Goal: Task Accomplishment & Management: Manage account settings

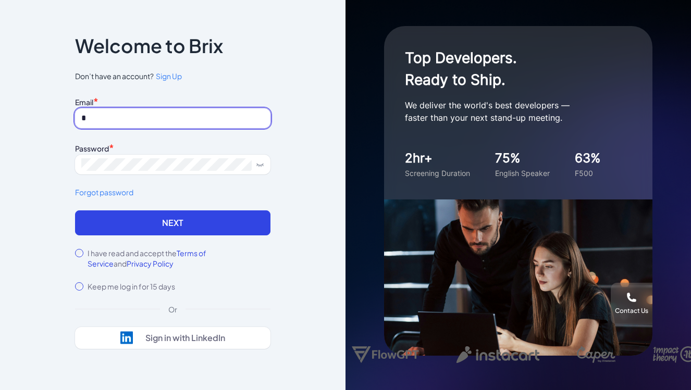
type input "**********"
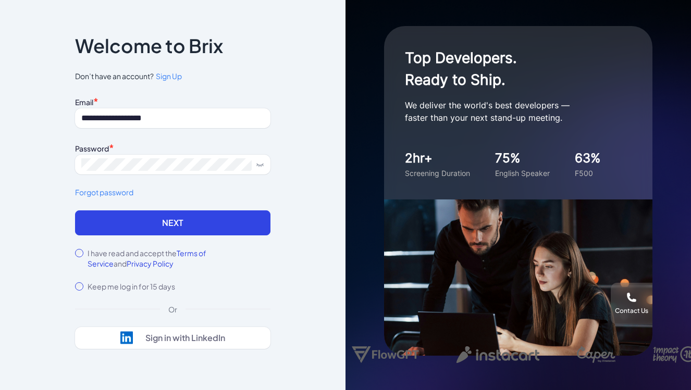
click at [105, 254] on label "I have read and accept the Terms of Service and Privacy Policy" at bounding box center [179, 258] width 183 height 21
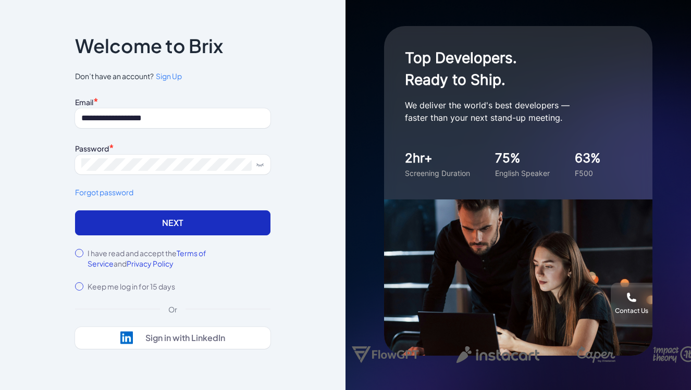
click at [163, 222] on button "Next" at bounding box center [172, 223] width 195 height 25
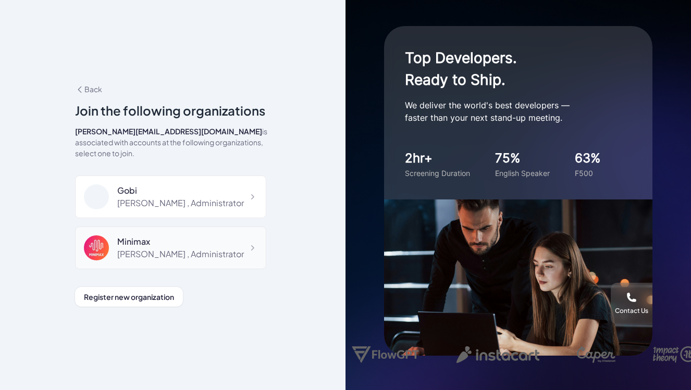
click at [137, 250] on div "Maggie , Administrator" at bounding box center [180, 254] width 127 height 13
click at [145, 197] on div "Maggie , Administrator" at bounding box center [180, 203] width 127 height 13
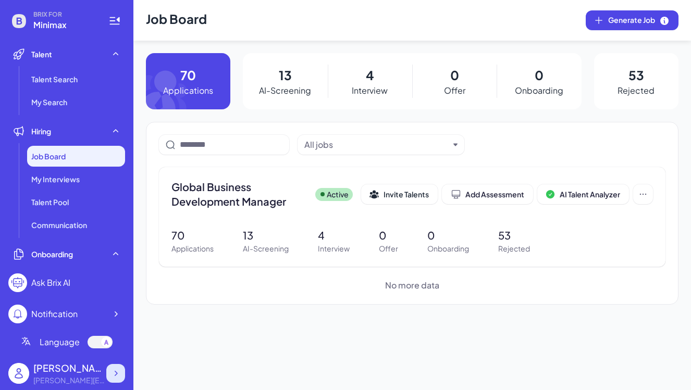
click at [118, 376] on icon at bounding box center [116, 374] width 10 height 10
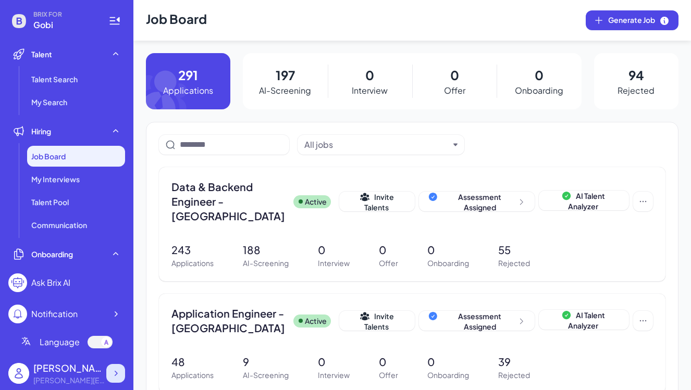
click at [117, 374] on icon at bounding box center [116, 373] width 3 height 5
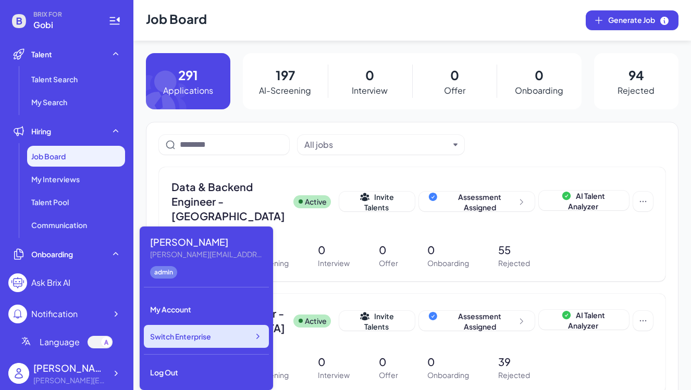
click at [193, 339] on span "Switch Enterprise" at bounding box center [180, 337] width 61 height 10
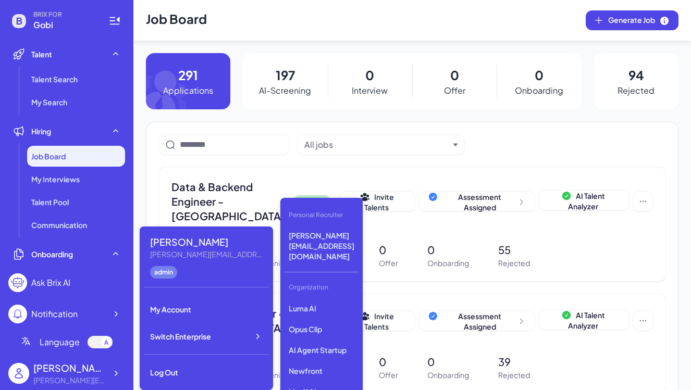
scroll to position [90, 0]
click at [328, 376] on p "LiveX AI" at bounding box center [322, 385] width 74 height 19
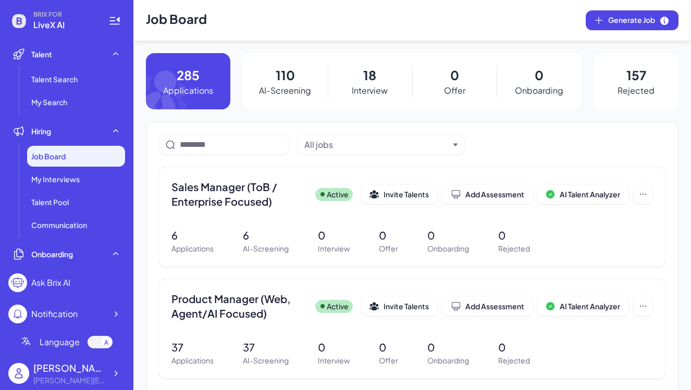
click at [284, 80] on p "110" at bounding box center [285, 75] width 19 height 19
click at [233, 208] on span "Sales Manager (ToB / Enterprise Focused)" at bounding box center [240, 194] width 136 height 29
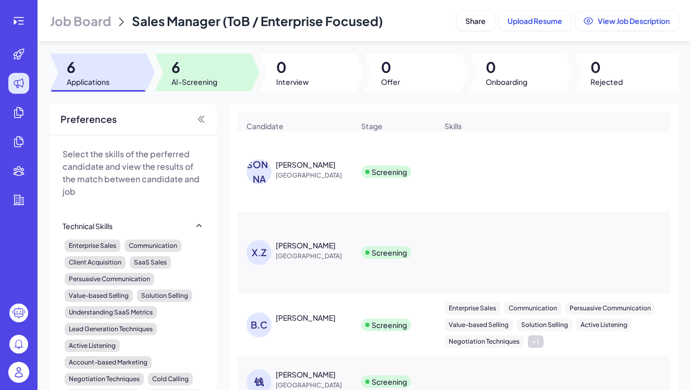
click at [187, 79] on span "AI-Screening" at bounding box center [195, 82] width 46 height 10
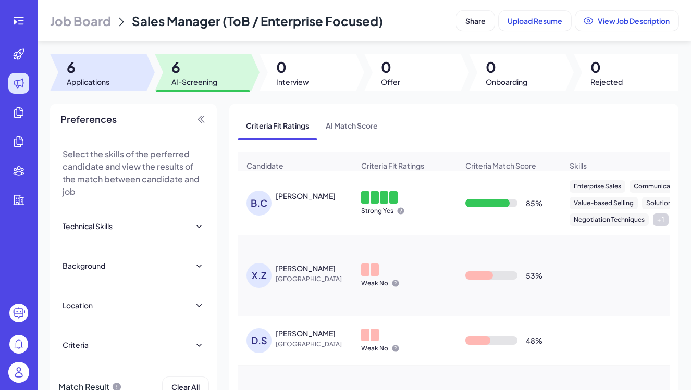
click at [111, 74] on div at bounding box center [98, 73] width 96 height 38
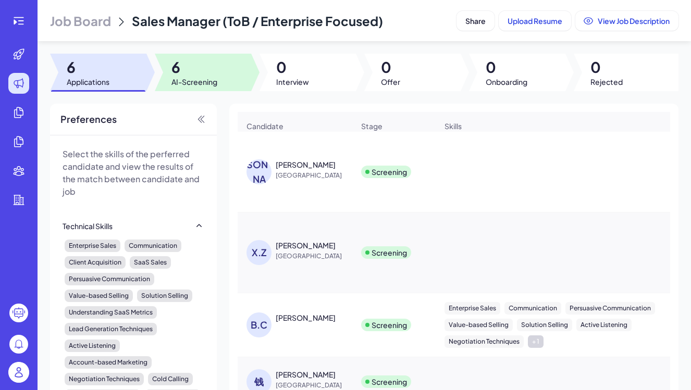
click at [198, 76] on span "6" at bounding box center [195, 67] width 46 height 19
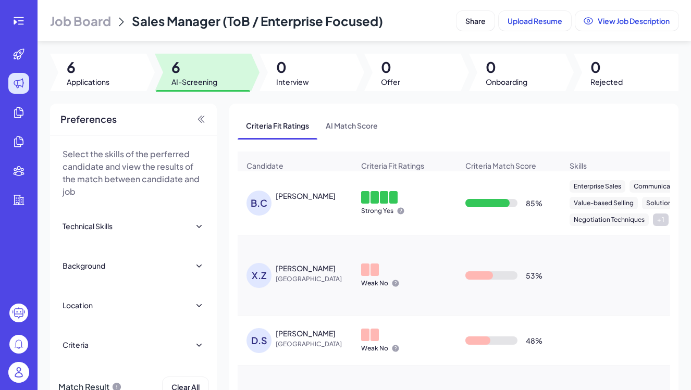
click at [301, 195] on div "Brett Chapman" at bounding box center [306, 196] width 60 height 10
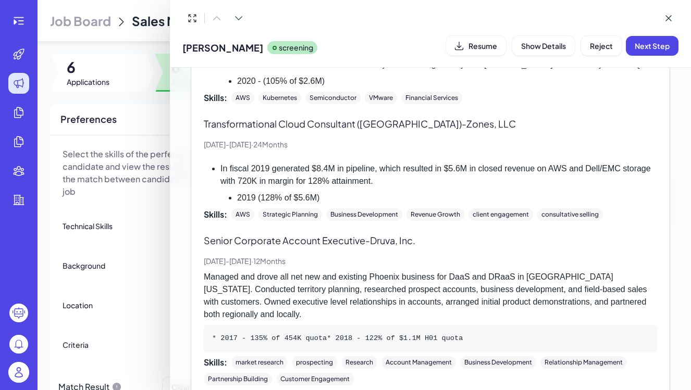
scroll to position [1024, 0]
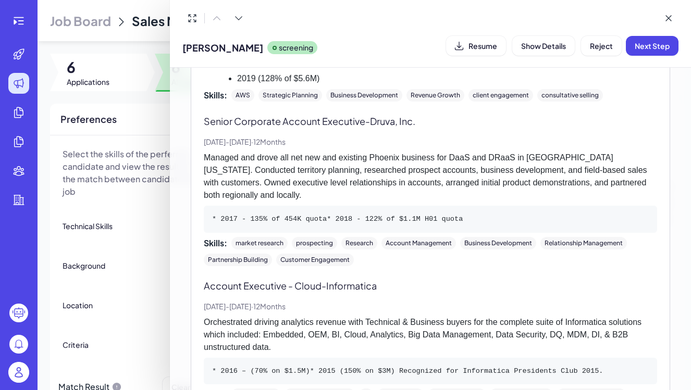
click at [127, 264] on div at bounding box center [345, 195] width 691 height 390
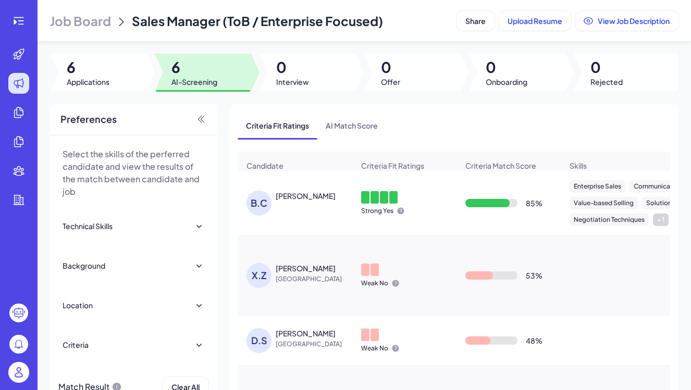
scroll to position [0, 0]
click at [305, 218] on div "B.C Brett Chapman" at bounding box center [295, 203] width 114 height 42
click at [293, 202] on div "B.C Brett Chapman" at bounding box center [300, 203] width 107 height 25
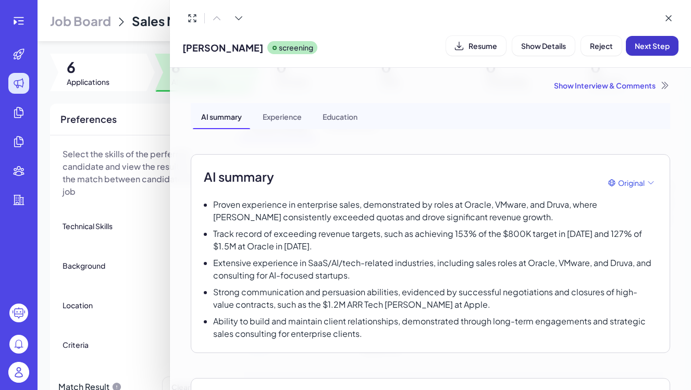
click at [643, 48] on span "Next Step" at bounding box center [652, 45] width 35 height 9
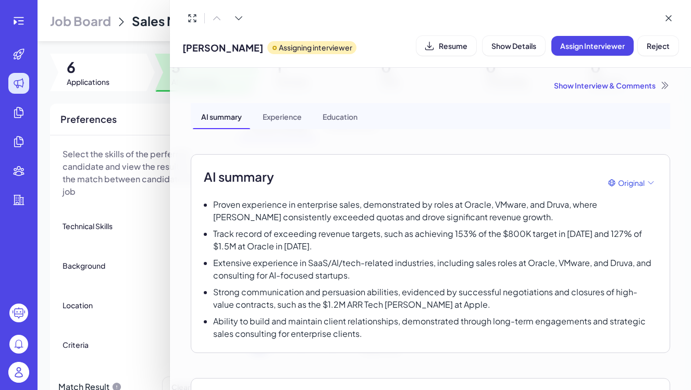
click at [148, 211] on div at bounding box center [345, 195] width 691 height 390
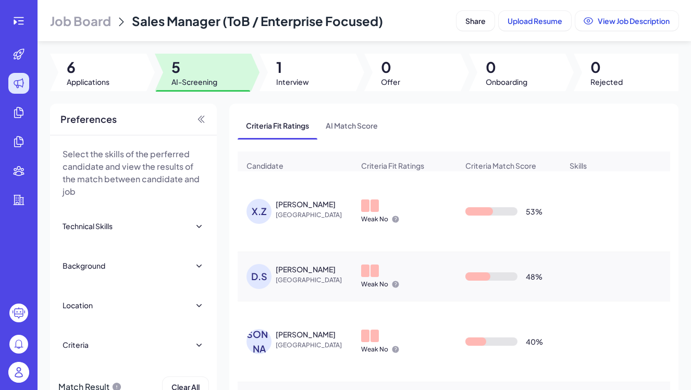
click at [304, 223] on div "X.Z Xun Zhang China" at bounding box center [300, 211] width 107 height 25
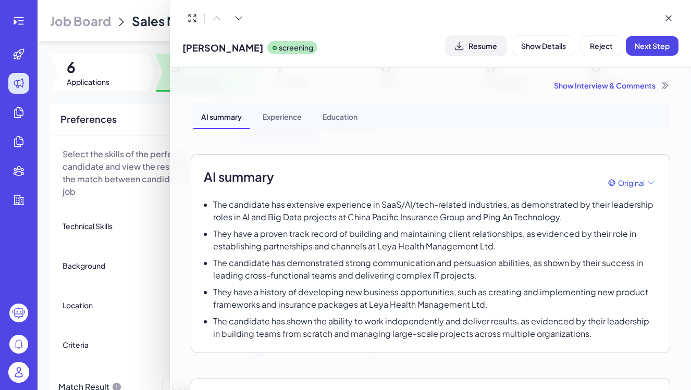
click at [471, 44] on span "Resume" at bounding box center [483, 45] width 29 height 9
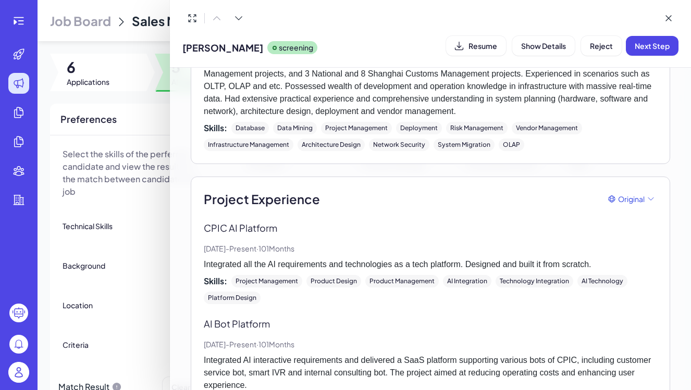
scroll to position [1057, 0]
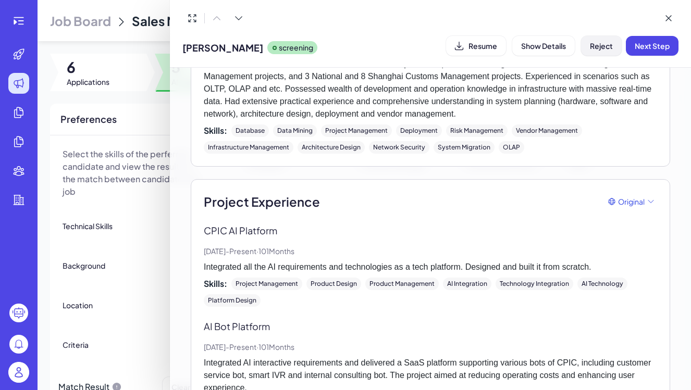
click at [596, 51] on button "Reject" at bounding box center [601, 46] width 41 height 20
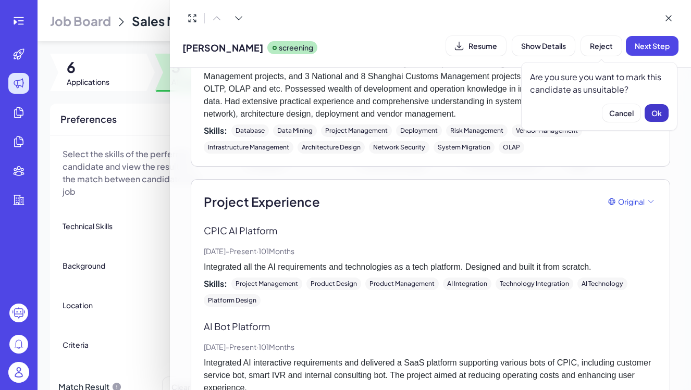
click at [653, 112] on span "Ok" at bounding box center [657, 112] width 10 height 9
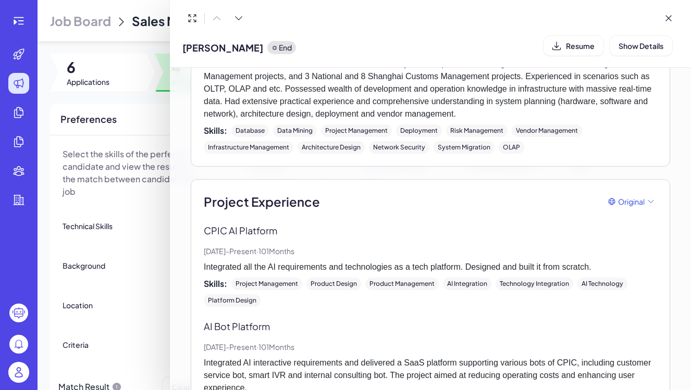
click at [137, 210] on div at bounding box center [345, 195] width 691 height 390
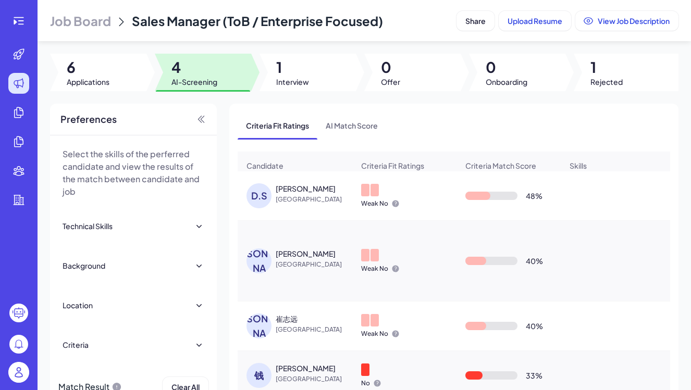
scroll to position [0, 0]
click at [296, 204] on span "[GEOGRAPHIC_DATA]" at bounding box center [315, 199] width 78 height 10
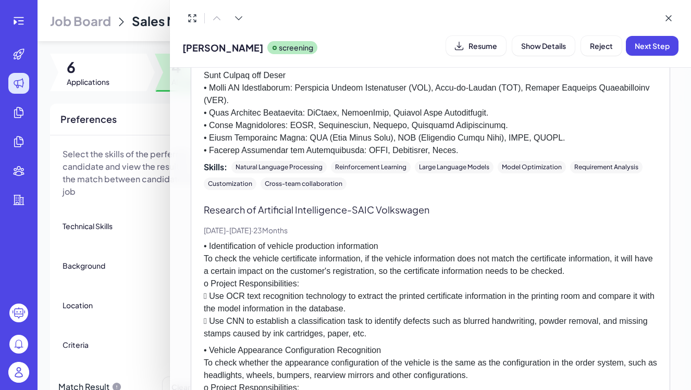
scroll to position [769, 0]
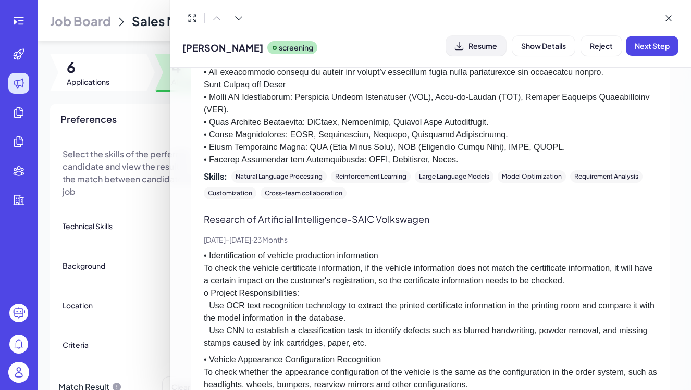
click at [487, 44] on span "Resume" at bounding box center [483, 45] width 29 height 9
click at [162, 237] on div at bounding box center [345, 195] width 691 height 390
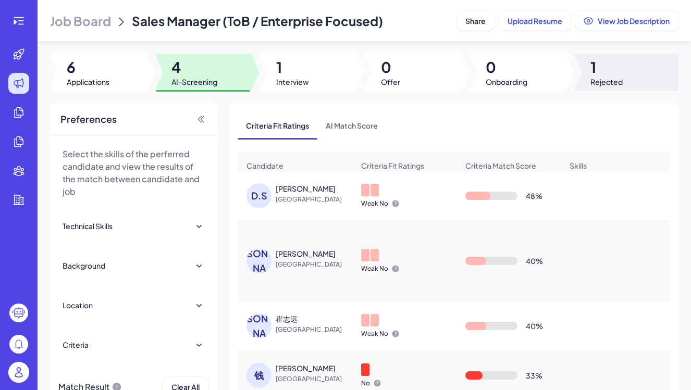
click at [601, 76] on span "1" at bounding box center [607, 67] width 32 height 19
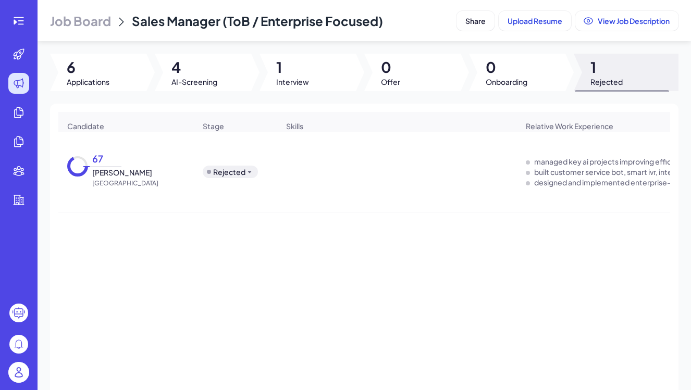
click at [244, 174] on div "Rejected" at bounding box center [229, 172] width 32 height 10
click at [235, 191] on div "Screening" at bounding box center [230, 186] width 35 height 11
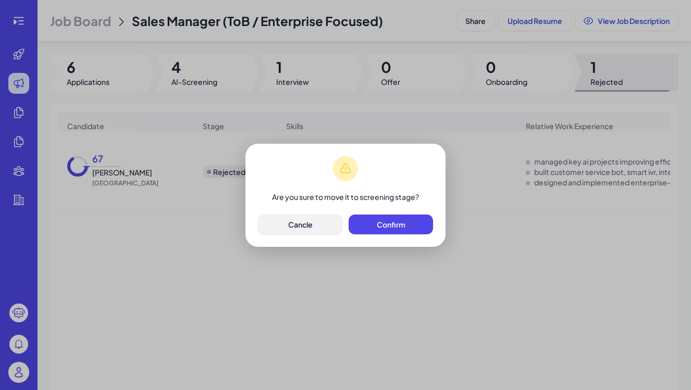
click at [302, 221] on span "Cancle" at bounding box center [300, 224] width 25 height 9
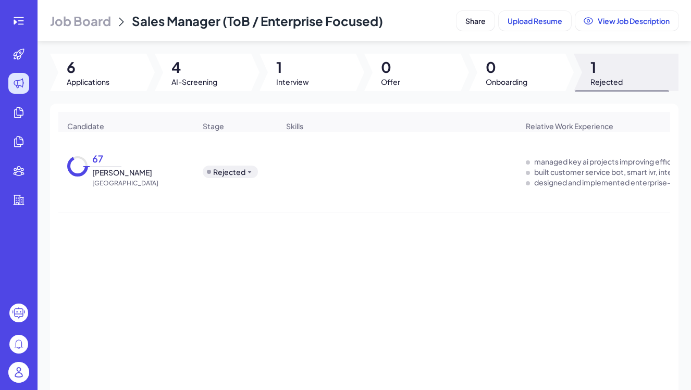
click at [114, 180] on span "[GEOGRAPHIC_DATA]" at bounding box center [125, 183] width 66 height 10
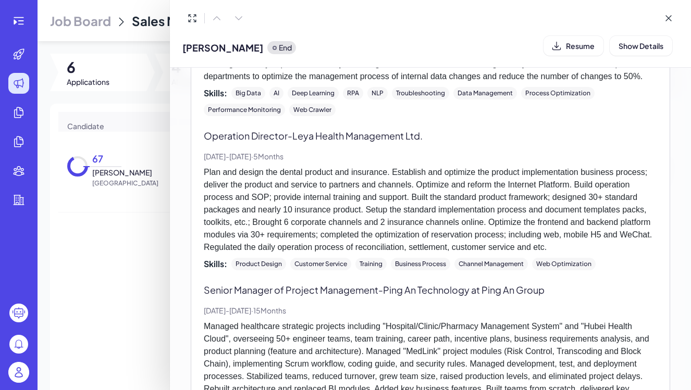
scroll to position [457, 0]
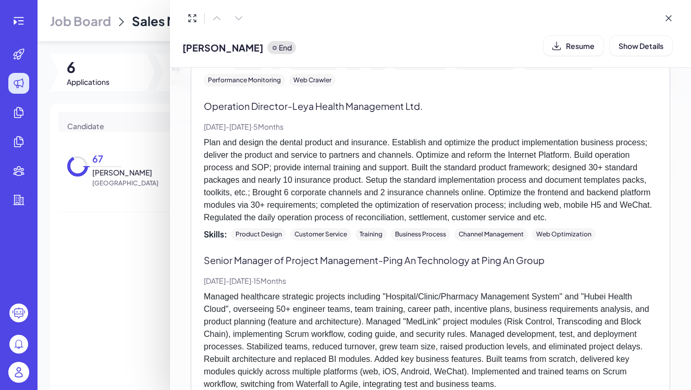
click at [109, 287] on div at bounding box center [345, 195] width 691 height 390
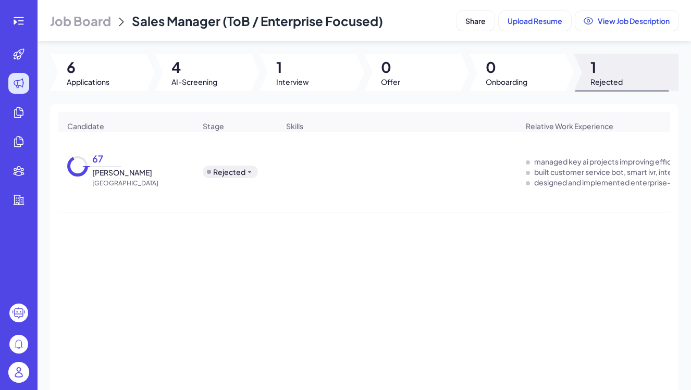
click at [97, 21] on span "Job Board" at bounding box center [80, 21] width 61 height 17
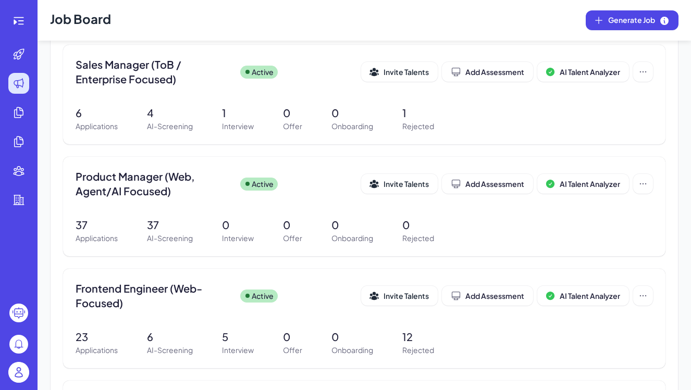
scroll to position [126, 0]
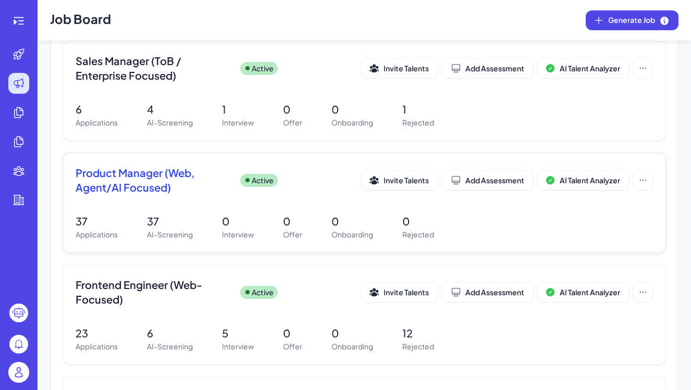
click at [198, 205] on div "Product Manager (Web, Agent/AI Focused) Active Invite Talents Add Assessment AI…" at bounding box center [364, 203] width 603 height 100
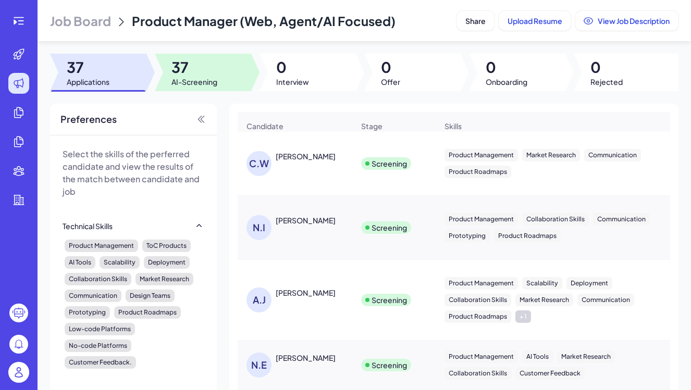
click at [182, 81] on span "AI-Screening" at bounding box center [195, 82] width 46 height 10
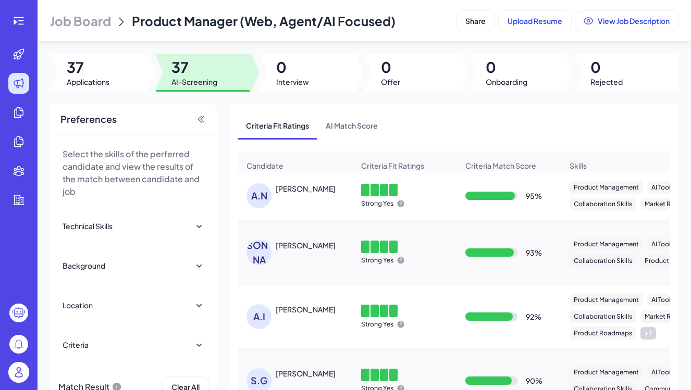
click at [316, 203] on div "A.N Ajay Nichani" at bounding box center [300, 196] width 107 height 25
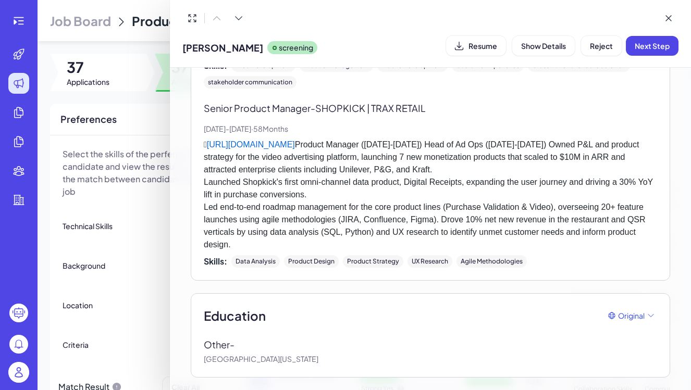
scroll to position [826, 0]
click at [470, 43] on span "Resume" at bounding box center [483, 45] width 29 height 9
click at [158, 121] on div at bounding box center [345, 195] width 691 height 390
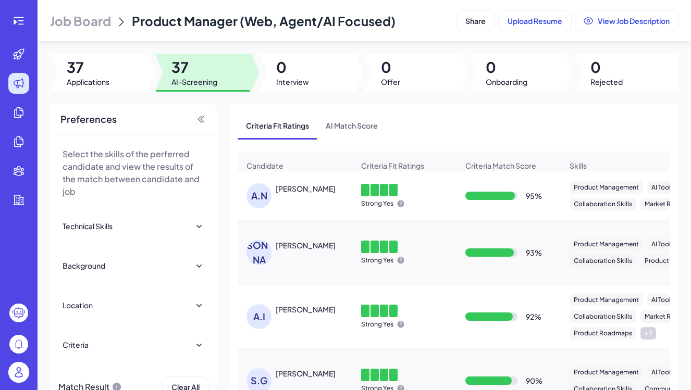
click at [430, 188] on div "Strong Yes" at bounding box center [404, 196] width 103 height 41
click at [545, 185] on div "95 %" at bounding box center [508, 195] width 103 height 29
click at [298, 190] on div "Ajay Nichani" at bounding box center [306, 189] width 60 height 10
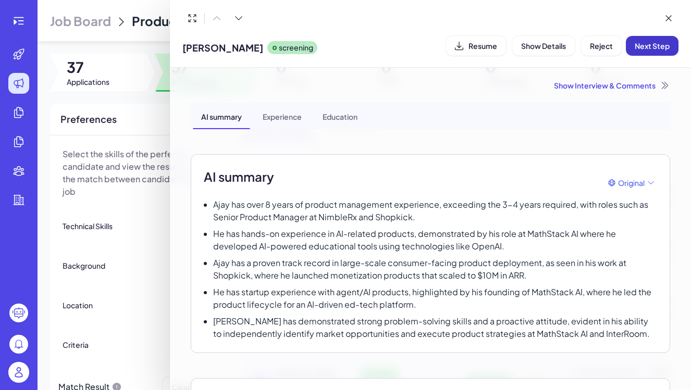
click at [645, 46] on span "Next Step" at bounding box center [652, 45] width 35 height 9
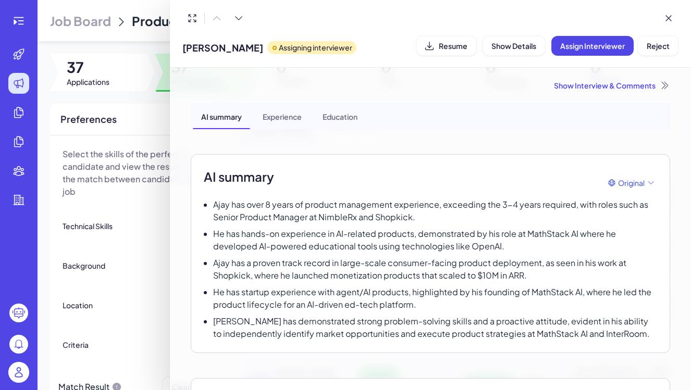
click at [142, 224] on div at bounding box center [345, 195] width 691 height 390
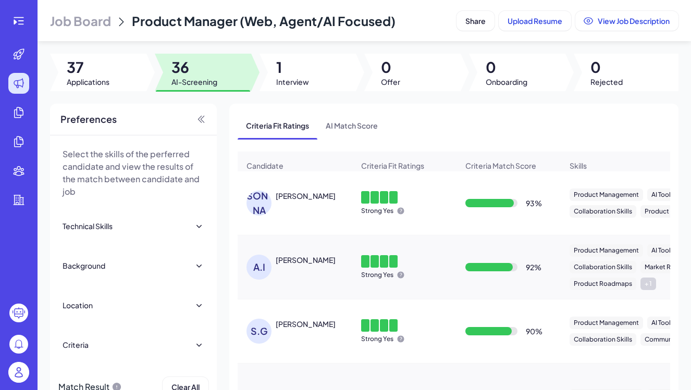
click at [301, 205] on div "J.B JATIN BODARA" at bounding box center [300, 203] width 107 height 25
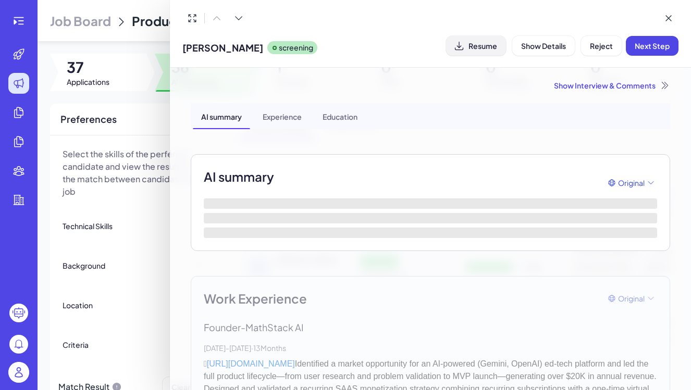
click at [488, 48] on span "Resume" at bounding box center [483, 45] width 29 height 9
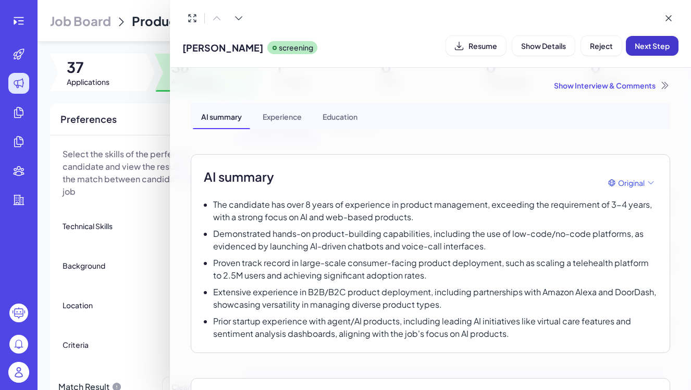
click at [643, 48] on span "Next Step" at bounding box center [652, 45] width 35 height 9
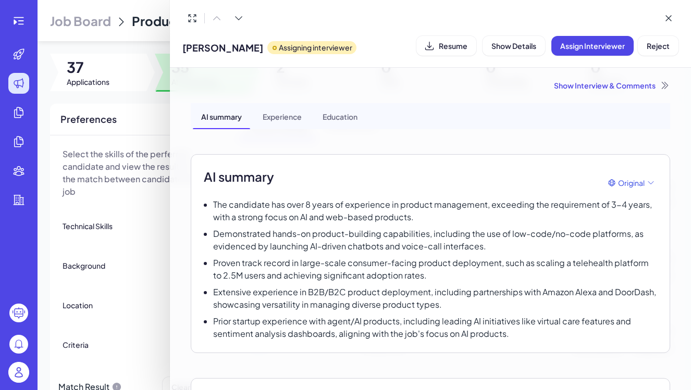
click at [152, 229] on div at bounding box center [345, 195] width 691 height 390
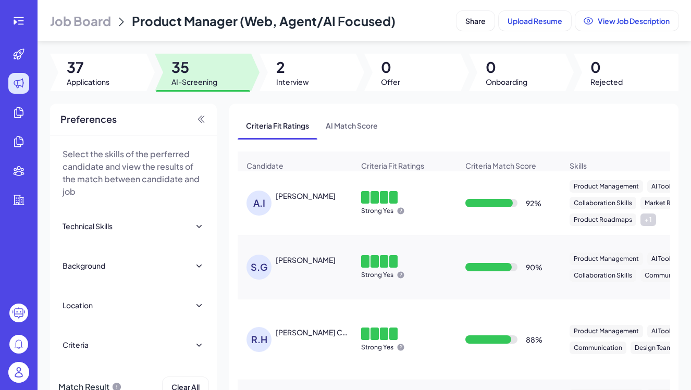
click at [304, 197] on div "Abhishek Iyer" at bounding box center [306, 196] width 60 height 10
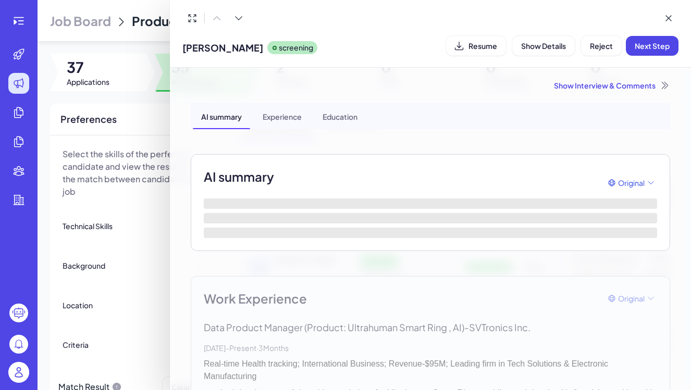
click at [127, 212] on div at bounding box center [345, 195] width 691 height 390
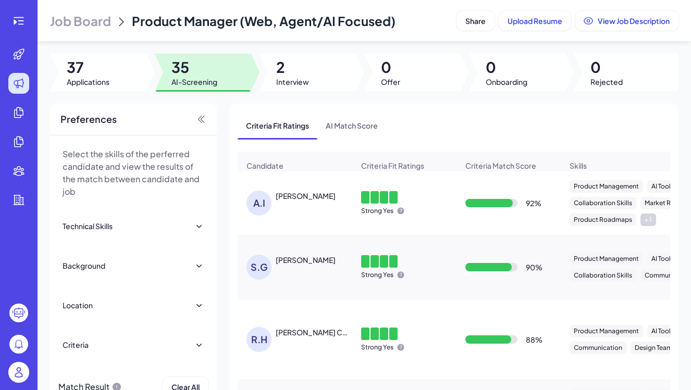
click at [295, 195] on div "Abhishek Iyer" at bounding box center [306, 196] width 60 height 10
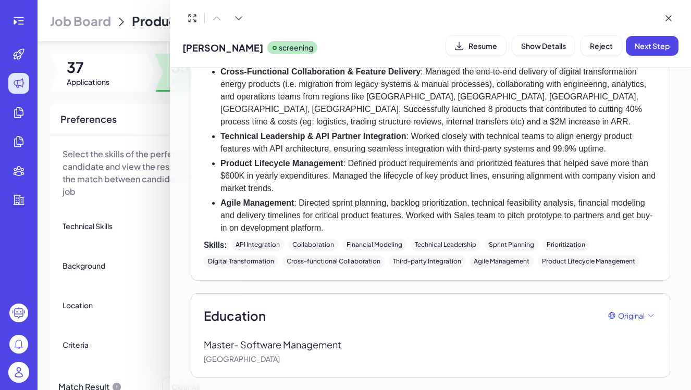
scroll to position [0, 0]
click at [135, 227] on div at bounding box center [345, 195] width 691 height 390
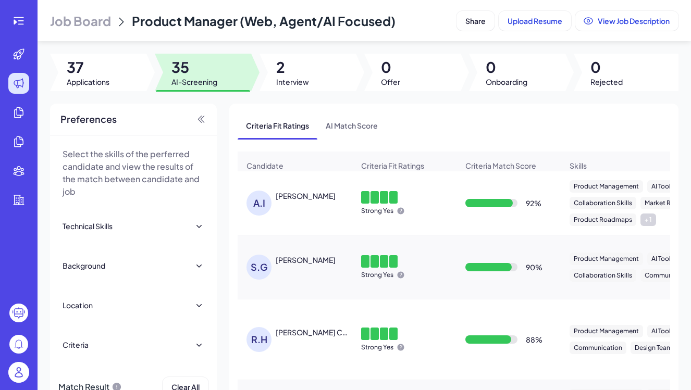
click at [286, 198] on div "Abhishek Iyer" at bounding box center [306, 196] width 60 height 10
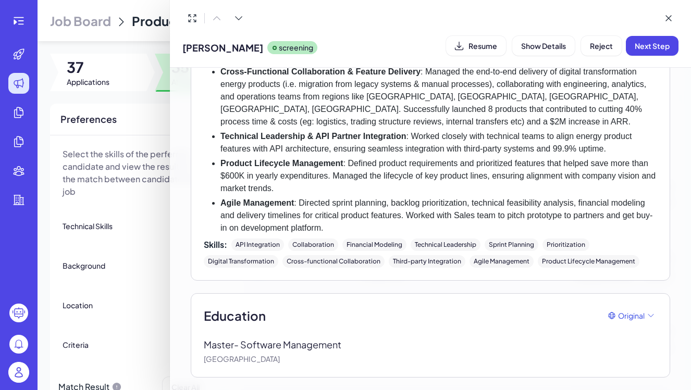
scroll to position [908, 0]
click at [123, 244] on div at bounding box center [345, 195] width 691 height 390
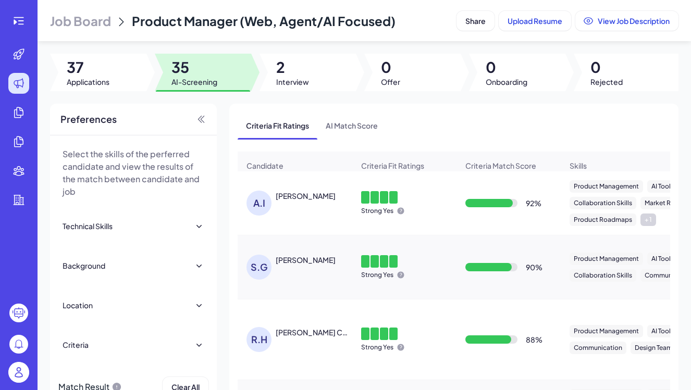
click at [283, 267] on div "S.G Snigdha Gupta" at bounding box center [300, 267] width 107 height 25
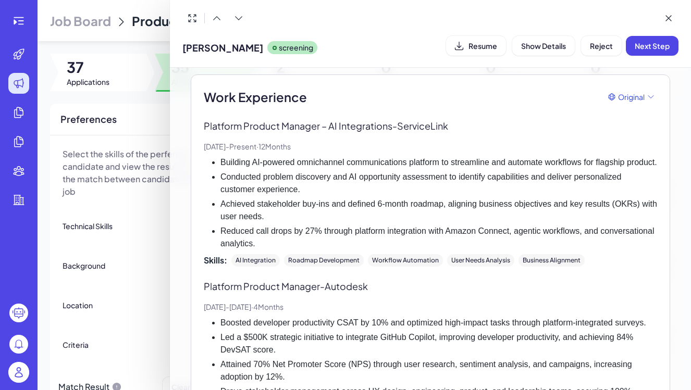
scroll to position [318, 0]
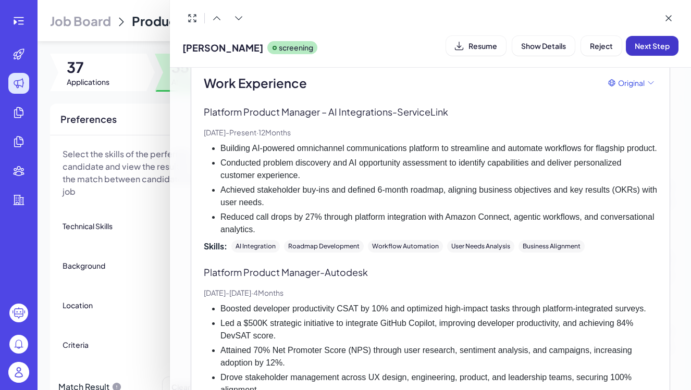
click at [638, 48] on span "Next Step" at bounding box center [652, 45] width 35 height 9
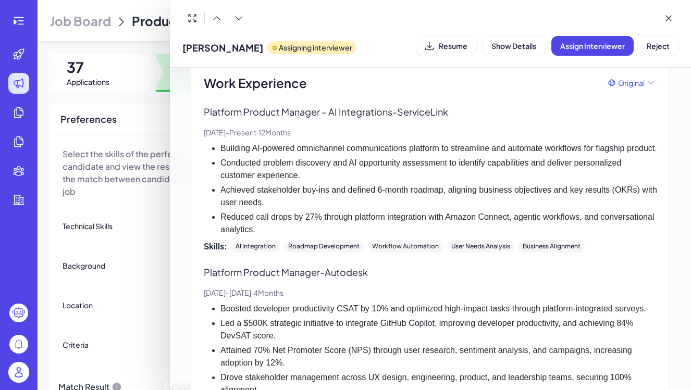
click at [144, 236] on div at bounding box center [345, 195] width 691 height 390
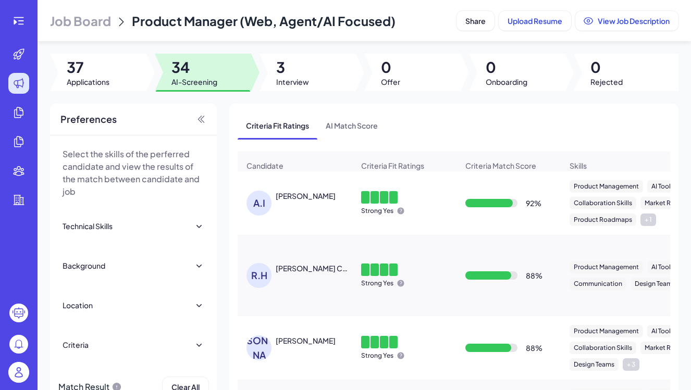
click at [297, 201] on div "Abhishek Iyer" at bounding box center [315, 196] width 78 height 11
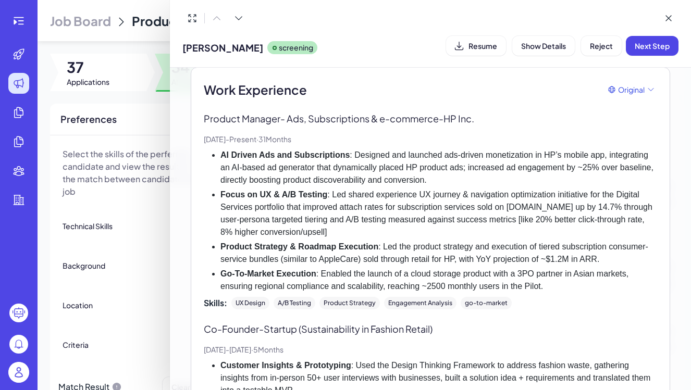
scroll to position [310, 0]
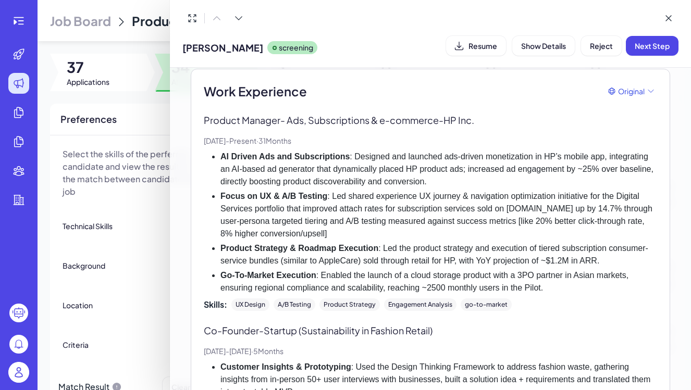
click at [161, 311] on div at bounding box center [345, 195] width 691 height 390
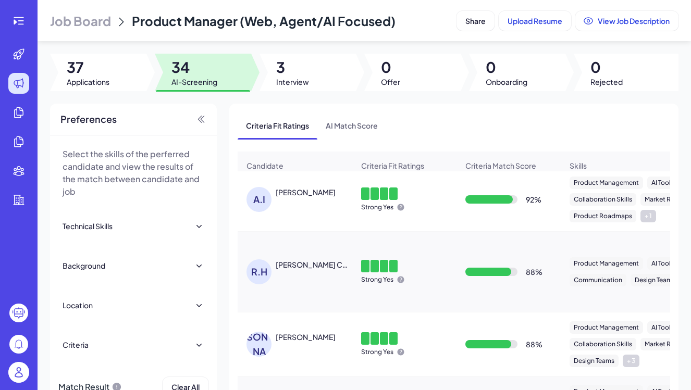
scroll to position [0, 0]
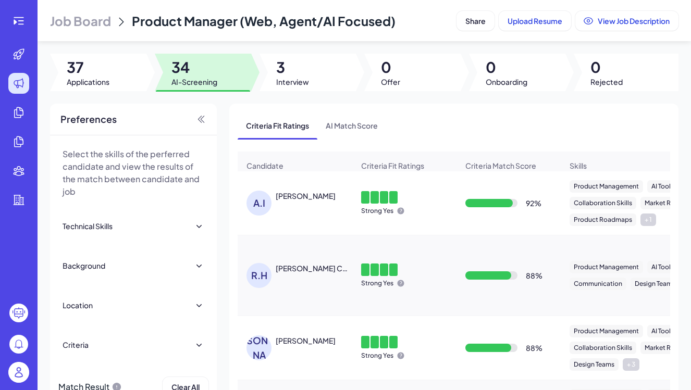
click at [309, 291] on div "R.H REBECCA H. CO-YANG" at bounding box center [295, 276] width 114 height 42
click at [307, 266] on div "REBECCA H. CO-YANG" at bounding box center [314, 268] width 77 height 10
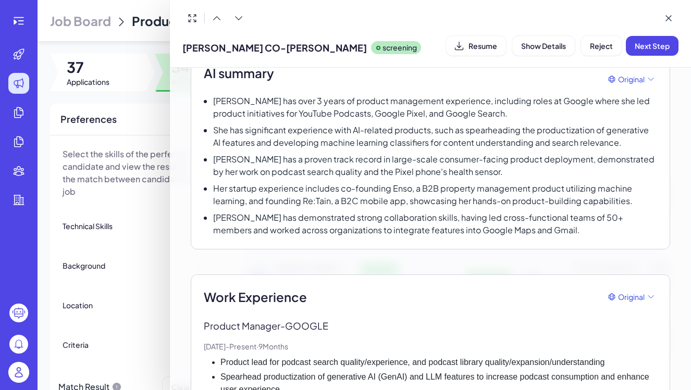
scroll to position [108, 0]
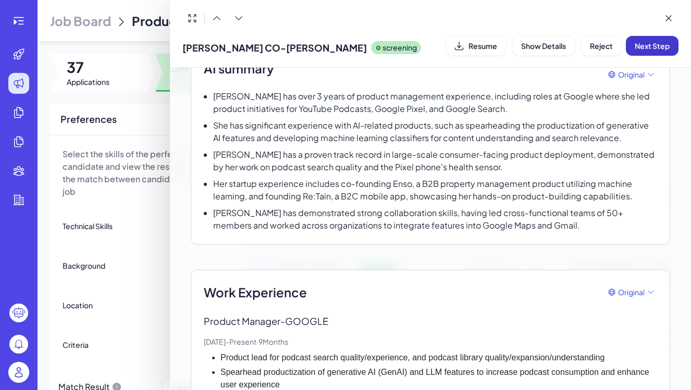
click at [643, 41] on span "Next Step" at bounding box center [652, 45] width 35 height 9
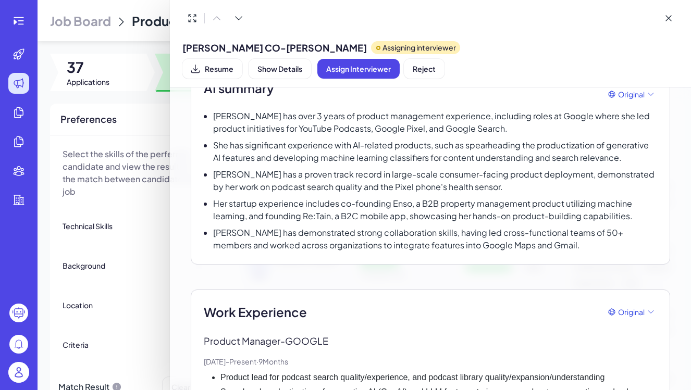
click at [153, 241] on div at bounding box center [345, 195] width 691 height 390
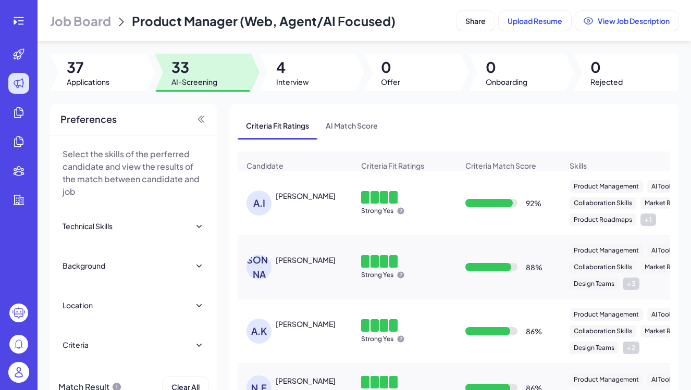
scroll to position [0, 0]
click at [299, 264] on div "Vidhika Lonare" at bounding box center [306, 260] width 60 height 10
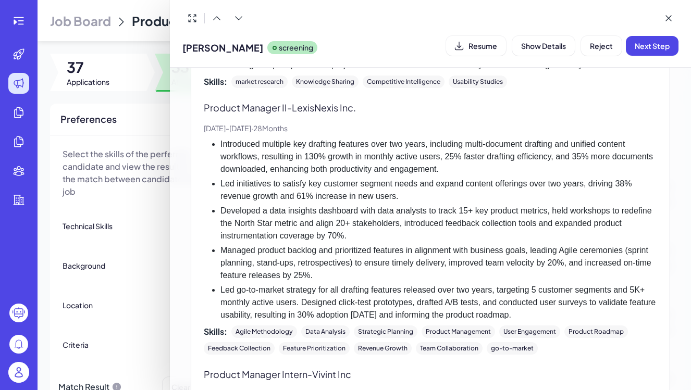
scroll to position [531, 0]
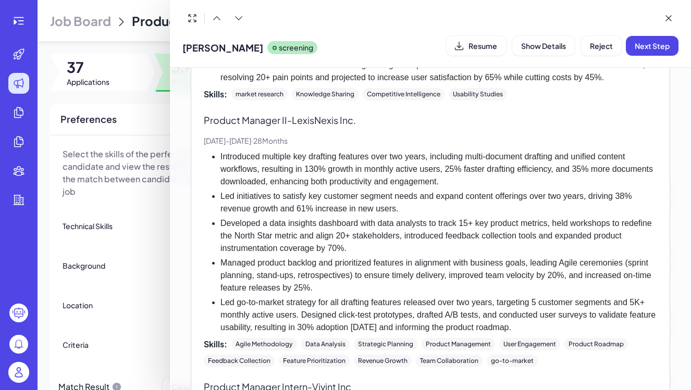
click at [134, 233] on div at bounding box center [345, 195] width 691 height 390
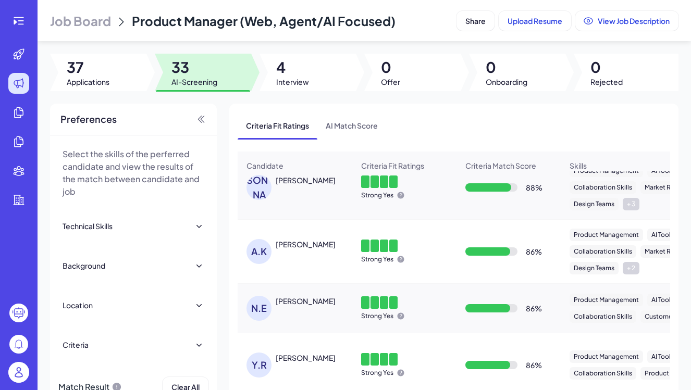
scroll to position [83, 0]
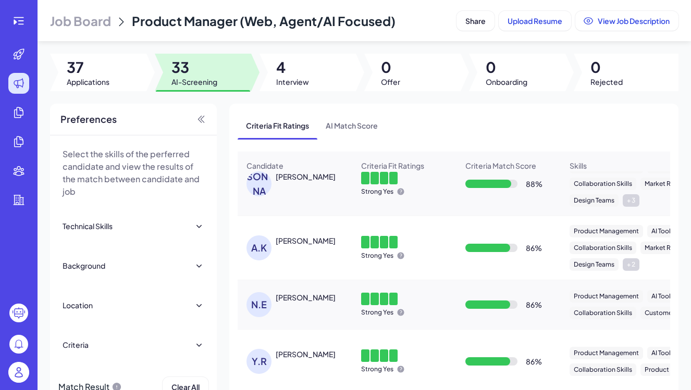
click at [320, 244] on div "ANMOL KHANDEPARKAR" at bounding box center [306, 241] width 60 height 10
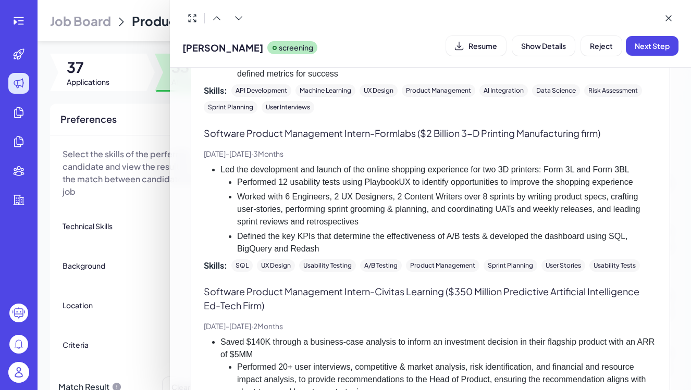
scroll to position [739, 0]
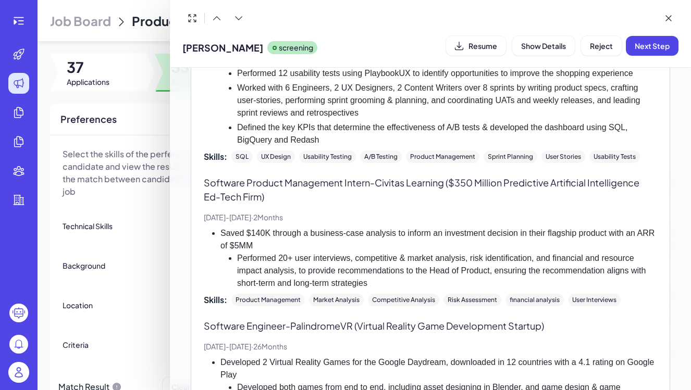
click at [139, 309] on div at bounding box center [345, 195] width 691 height 390
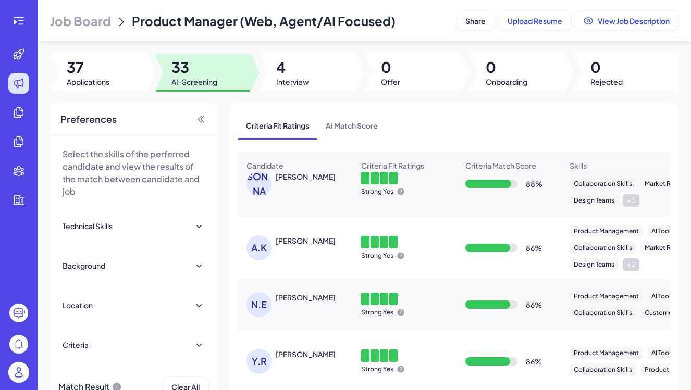
click at [322, 302] on div "Naveen Elango" at bounding box center [306, 297] width 60 height 10
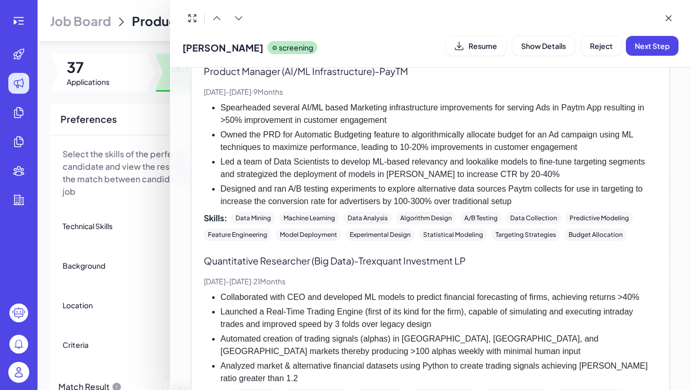
scroll to position [603, 0]
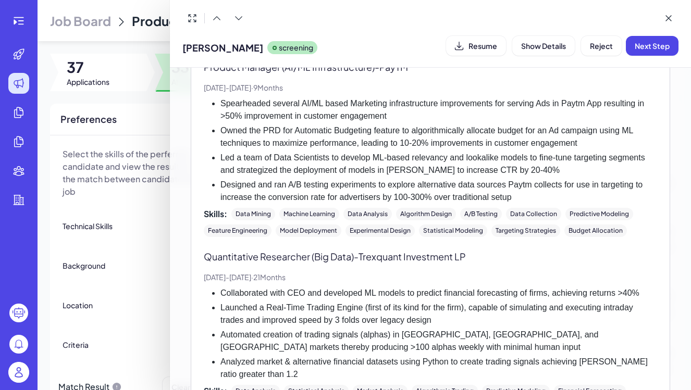
click at [324, 302] on li "Launched a Real-Time Trading Engine (first of its kind for the firm), capable o…" at bounding box center [439, 314] width 437 height 25
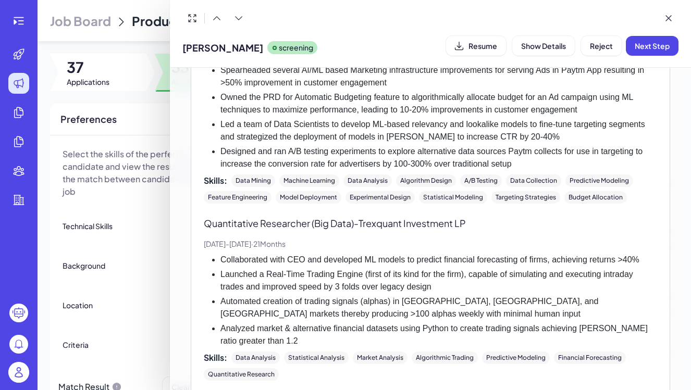
scroll to position [641, 0]
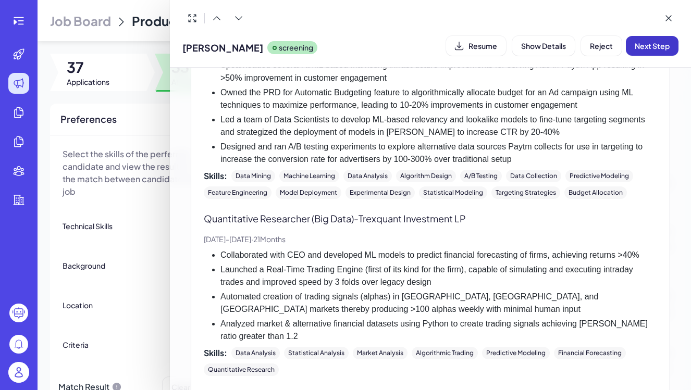
click at [645, 47] on span "Next Step" at bounding box center [652, 45] width 35 height 9
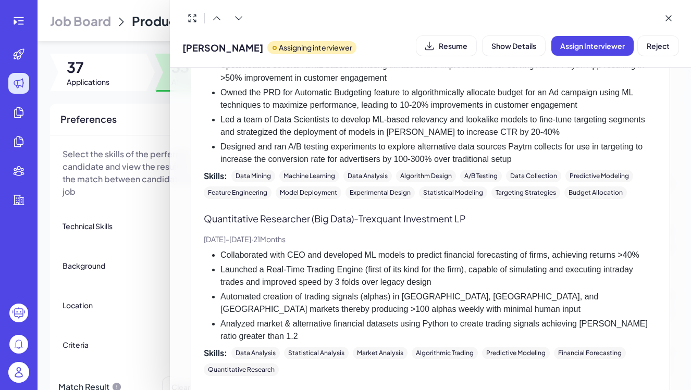
click at [132, 254] on div at bounding box center [345, 195] width 691 height 390
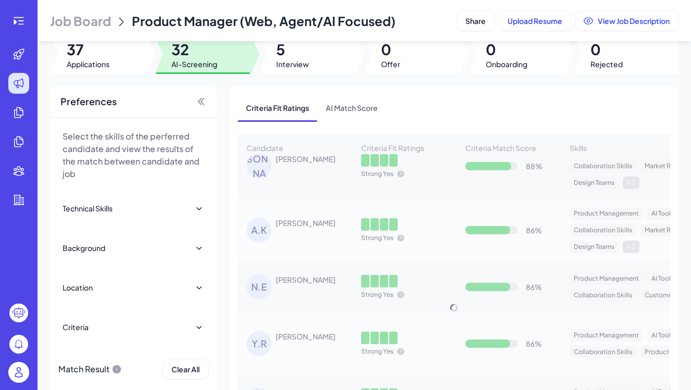
scroll to position [24, 0]
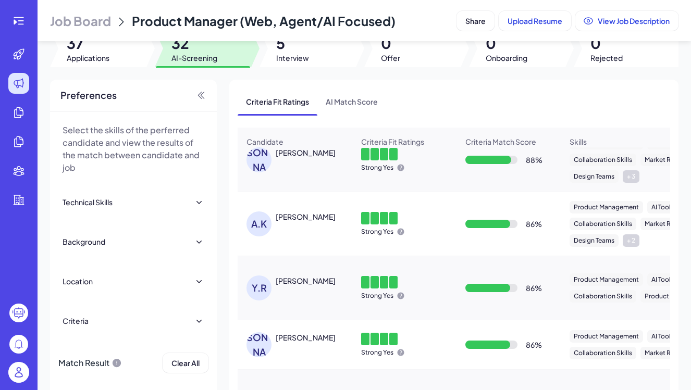
click at [313, 283] on div "YASHWANTH RAJ PENUGONDA" at bounding box center [306, 281] width 60 height 10
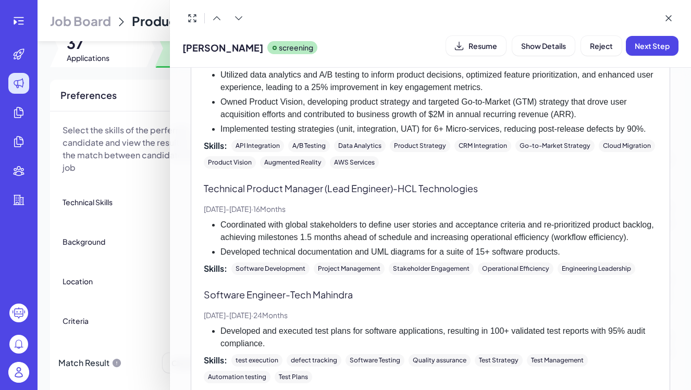
scroll to position [622, 0]
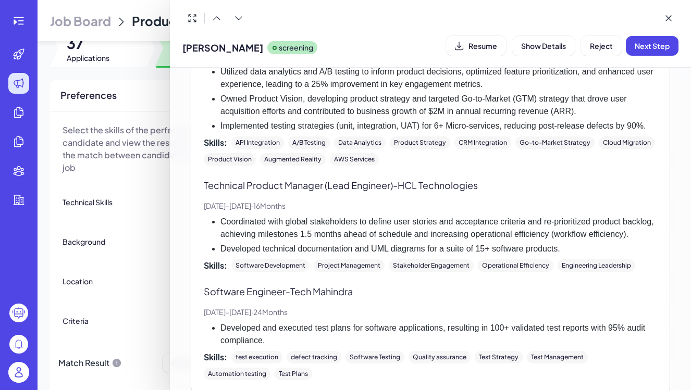
click at [148, 276] on div at bounding box center [345, 195] width 691 height 390
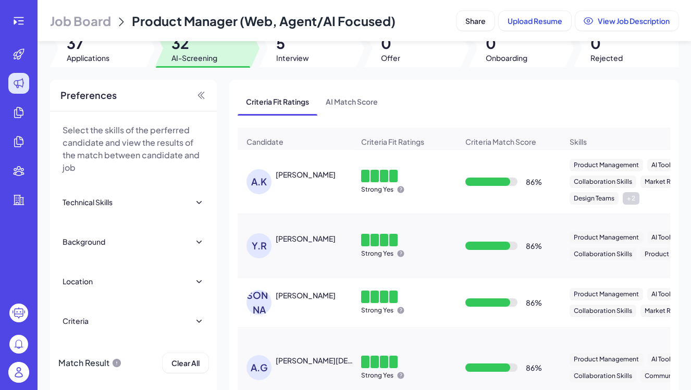
scroll to position [126, 0]
click at [322, 296] on div "DEBANIK MAJUMDER" at bounding box center [306, 295] width 60 height 10
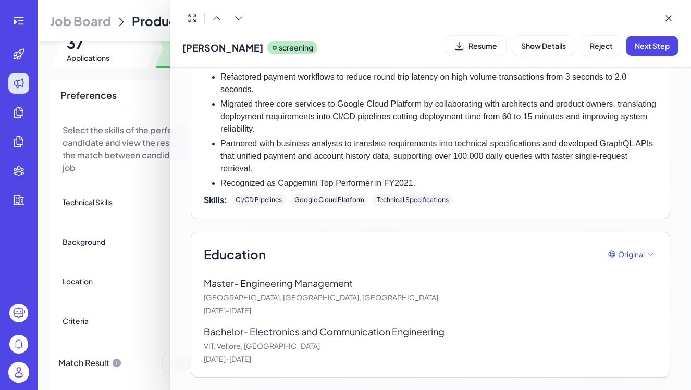
scroll to position [1155, 0]
click at [156, 257] on div at bounding box center [345, 195] width 691 height 390
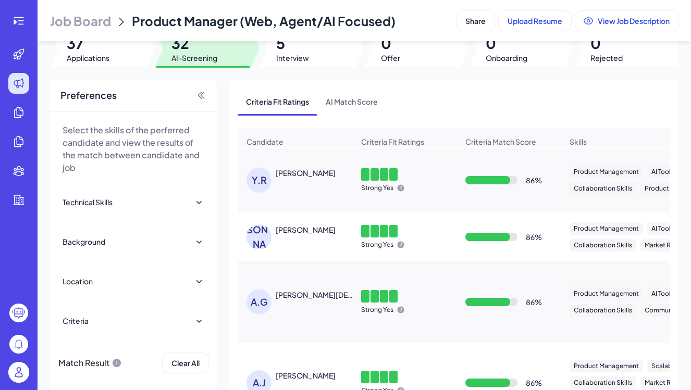
scroll to position [211, 0]
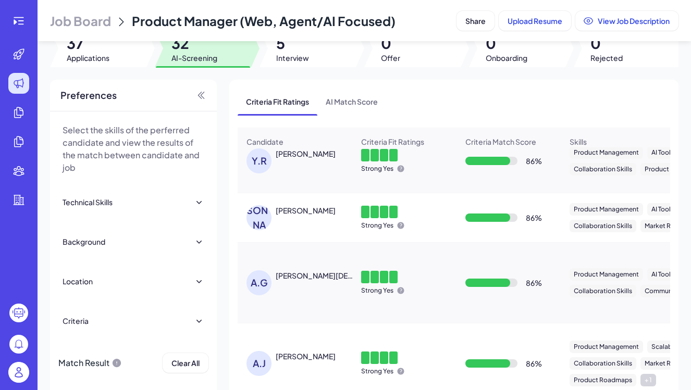
click at [309, 277] on div "APOORVA GURURAJA" at bounding box center [314, 276] width 77 height 10
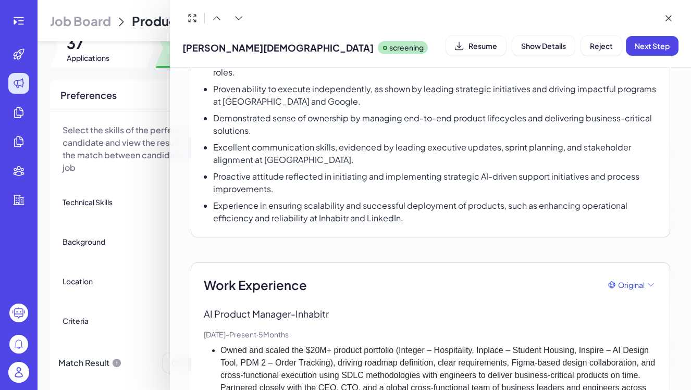
scroll to position [514, 0]
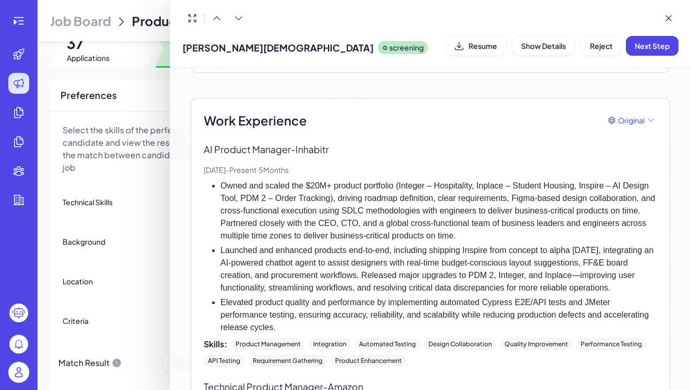
click at [161, 272] on div at bounding box center [345, 195] width 691 height 390
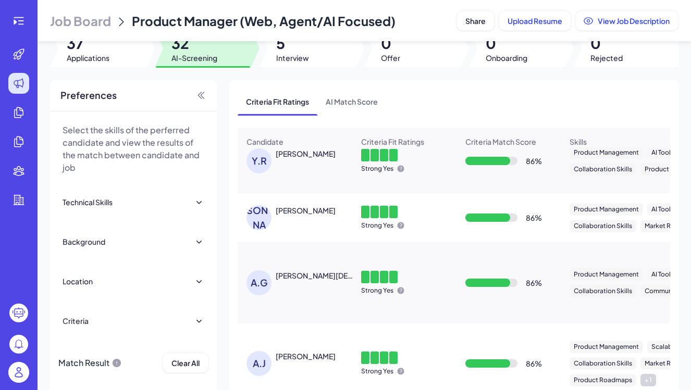
click at [324, 212] on div "DEBANIK MAJUMDER" at bounding box center [306, 210] width 60 height 10
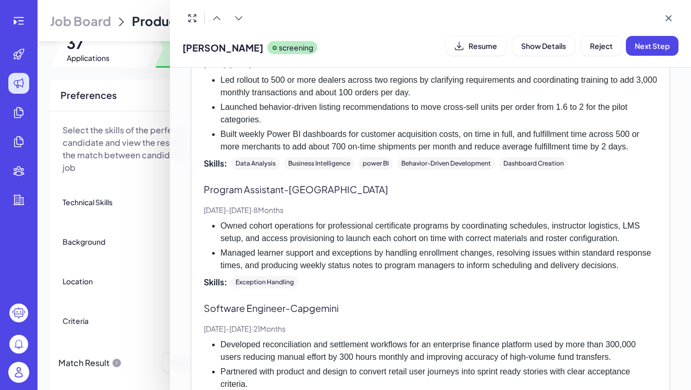
scroll to position [928, 0]
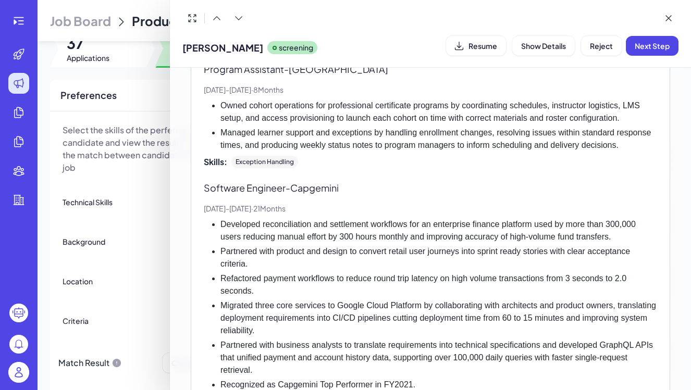
click at [142, 278] on div at bounding box center [345, 195] width 691 height 390
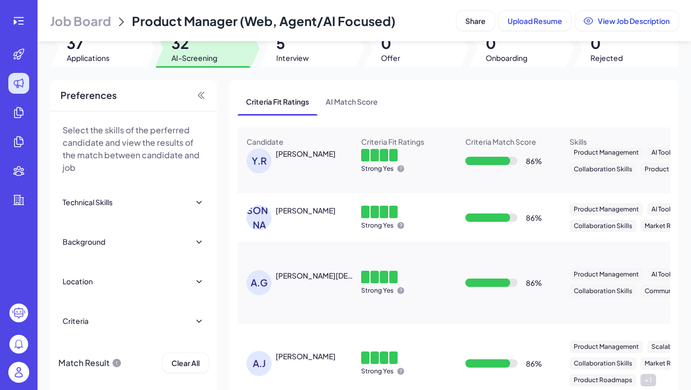
click at [296, 211] on div "DEBANIK MAJUMDER" at bounding box center [306, 210] width 60 height 10
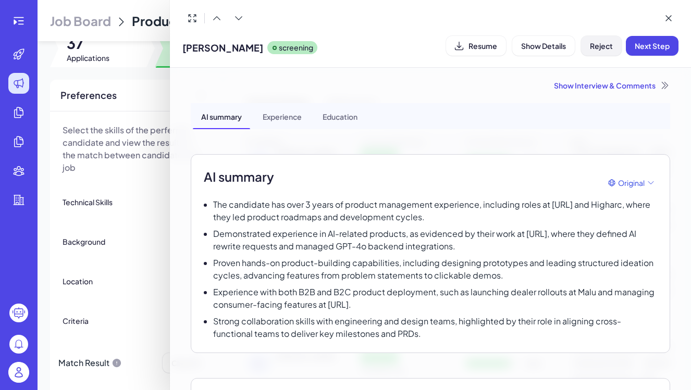
click at [610, 44] on span "Reject" at bounding box center [601, 45] width 23 height 9
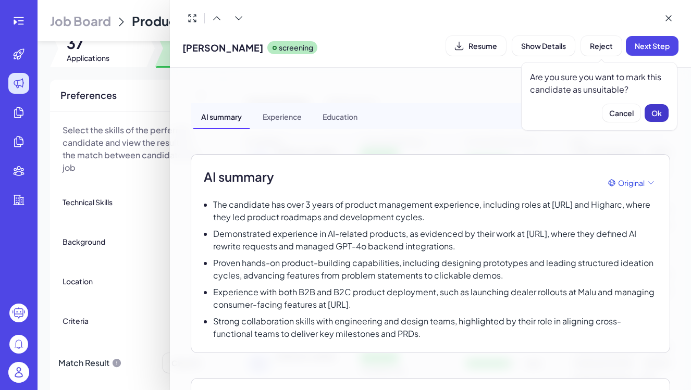
click at [661, 112] on span "Ok" at bounding box center [657, 112] width 10 height 9
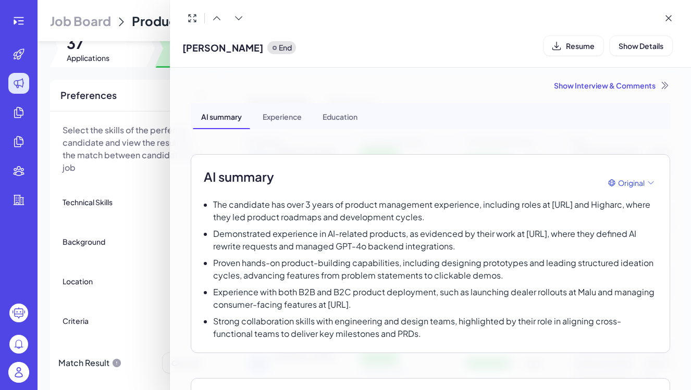
click at [143, 242] on div at bounding box center [345, 195] width 691 height 390
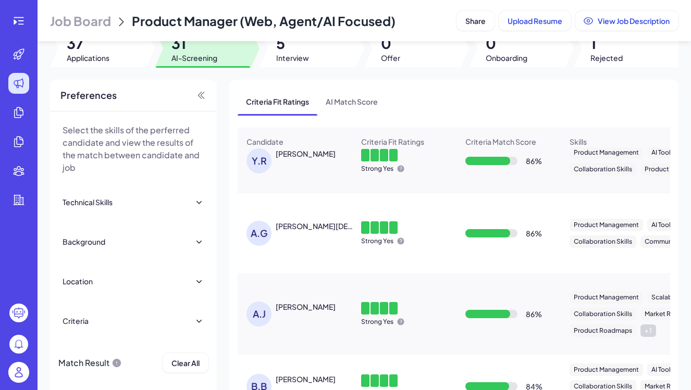
click at [313, 225] on div "APOORVA GURURAJA" at bounding box center [314, 226] width 77 height 10
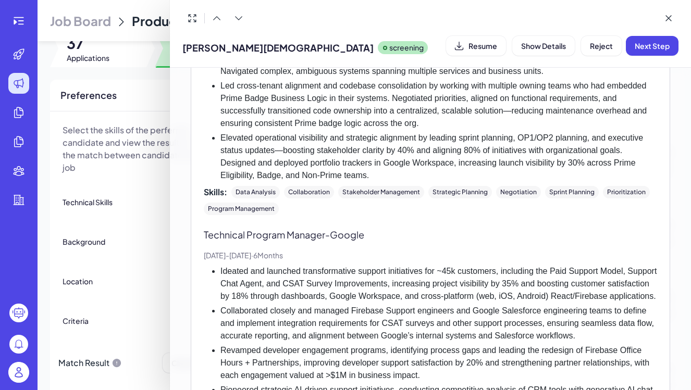
scroll to position [851, 0]
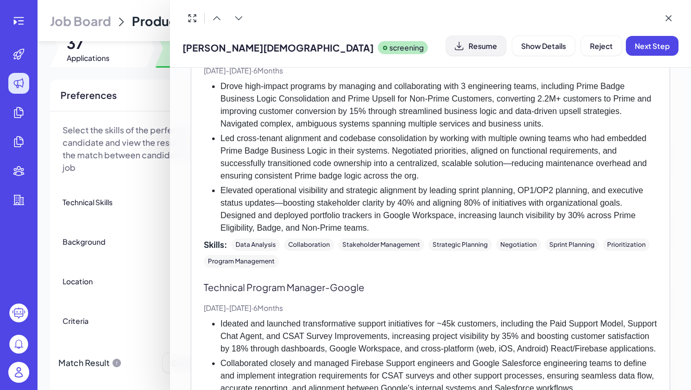
click at [473, 45] on span "Resume" at bounding box center [483, 45] width 29 height 9
click at [145, 208] on div at bounding box center [345, 195] width 691 height 390
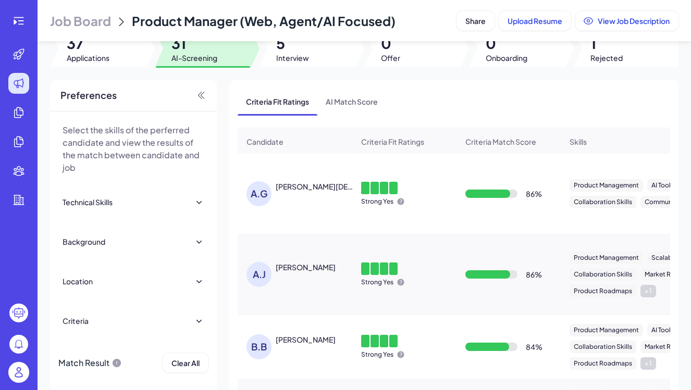
scroll to position [258, 0]
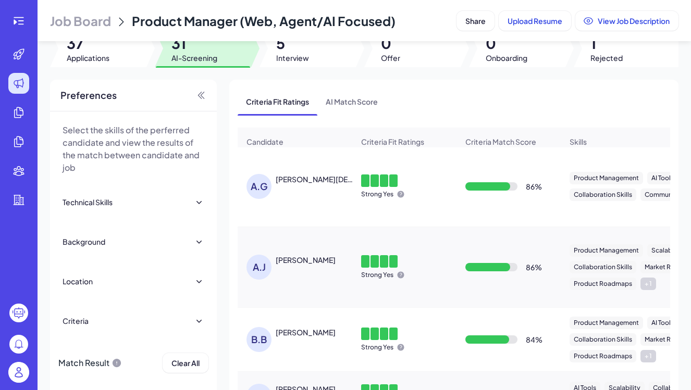
click at [294, 261] on div "Abhishek Jain" at bounding box center [306, 260] width 60 height 10
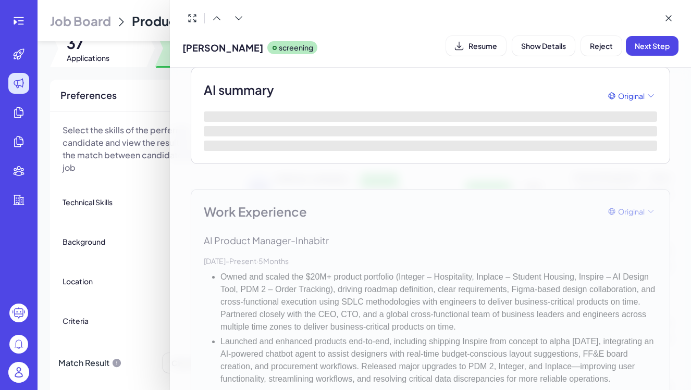
scroll to position [95, 0]
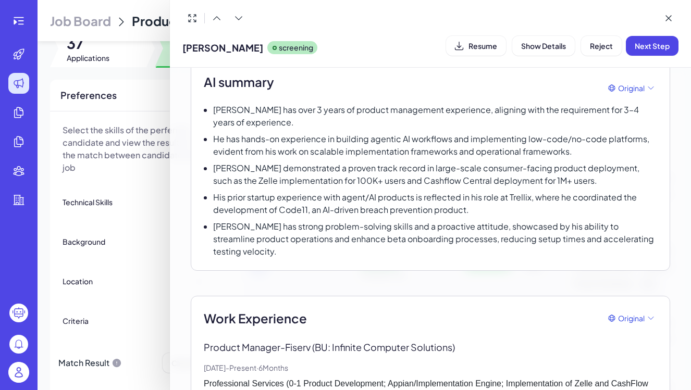
click at [124, 243] on div at bounding box center [345, 195] width 691 height 390
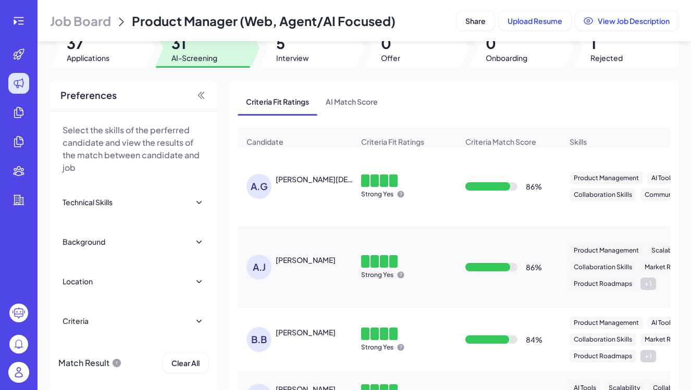
click at [299, 179] on div "APOORVA GURURAJA" at bounding box center [314, 179] width 77 height 10
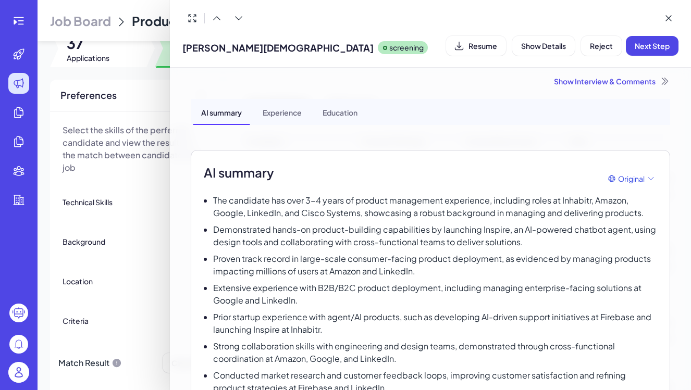
scroll to position [3, 0]
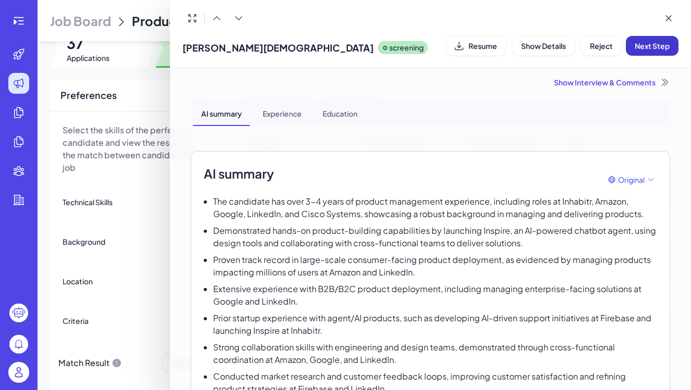
click at [658, 48] on span "Next Step" at bounding box center [652, 45] width 35 height 9
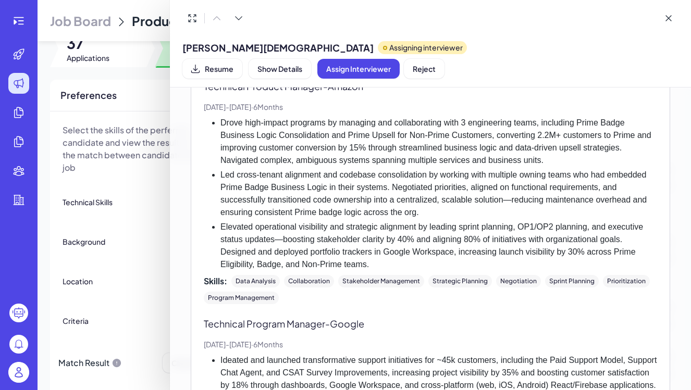
scroll to position [843, 0]
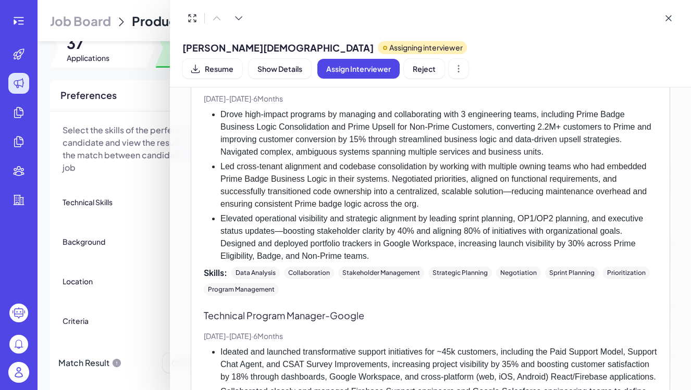
click at [117, 197] on div at bounding box center [345, 195] width 691 height 390
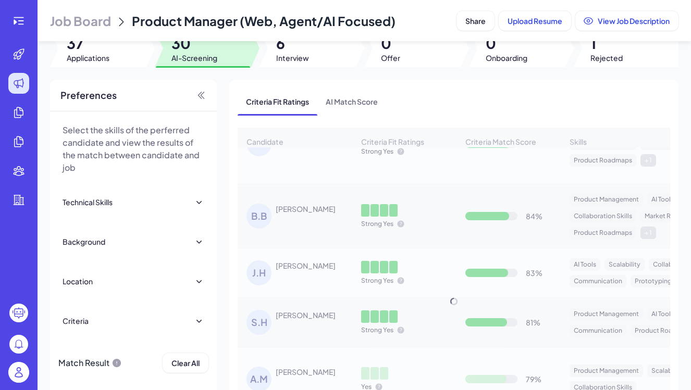
scroll to position [300, 0]
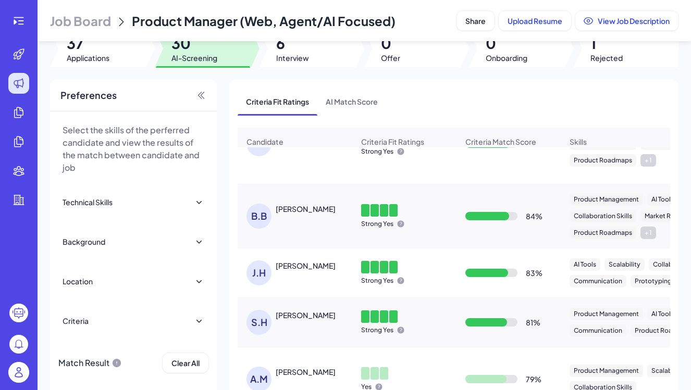
click at [304, 264] on div "Jordan Huang" at bounding box center [306, 266] width 60 height 10
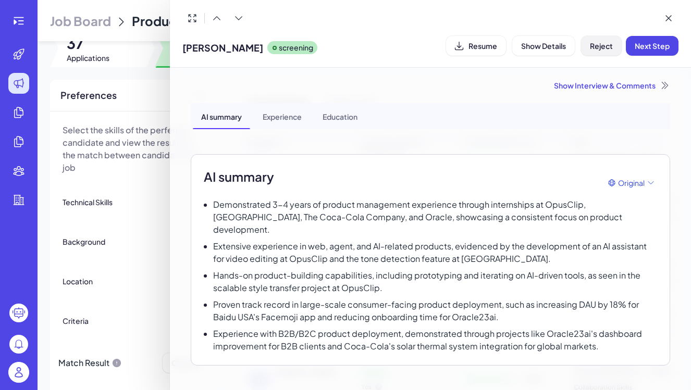
scroll to position [0, 0]
click at [597, 50] on span "Reject" at bounding box center [601, 45] width 23 height 9
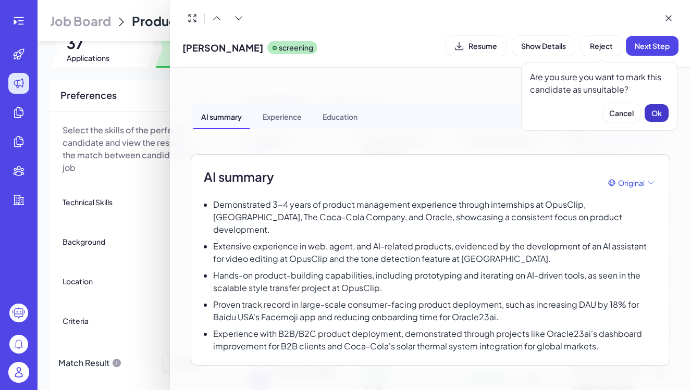
click at [650, 115] on button "Ok" at bounding box center [657, 113] width 24 height 18
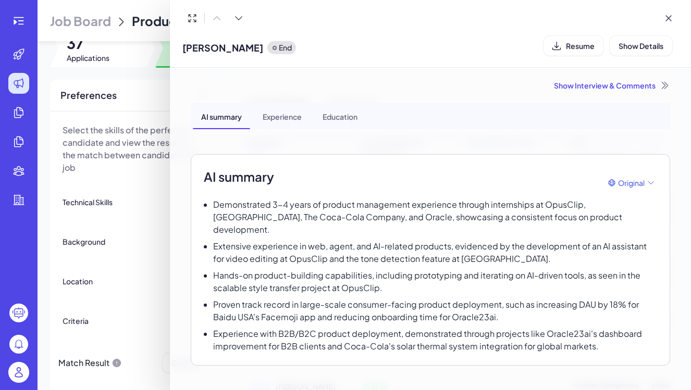
click at [151, 241] on div at bounding box center [345, 195] width 691 height 390
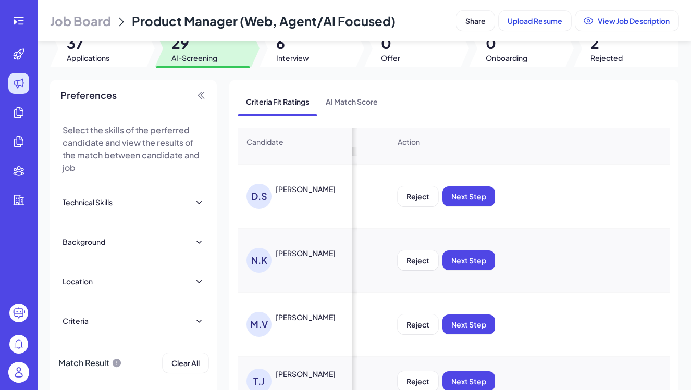
scroll to position [0, 300]
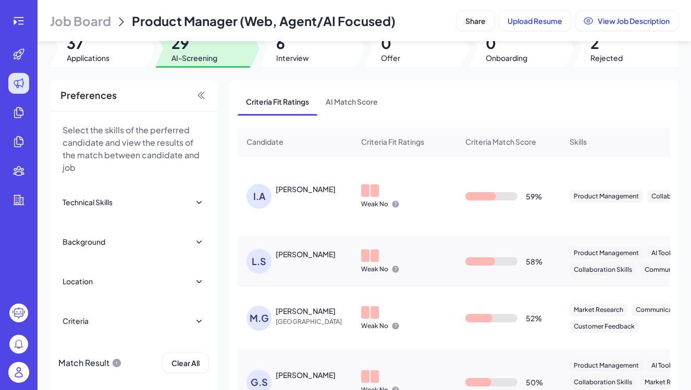
click at [317, 264] on div "L.S Lawrence Song" at bounding box center [300, 261] width 107 height 25
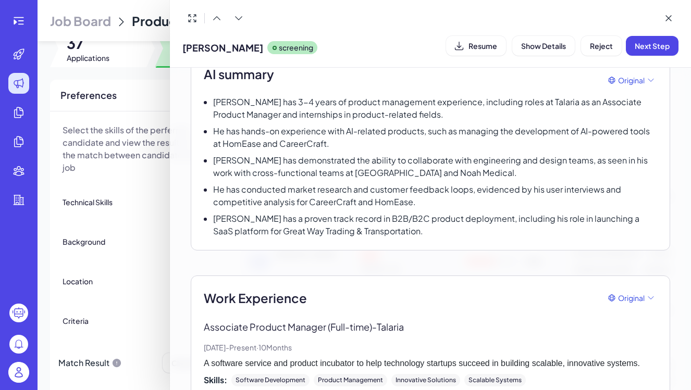
click at [150, 281] on div at bounding box center [345, 195] width 691 height 390
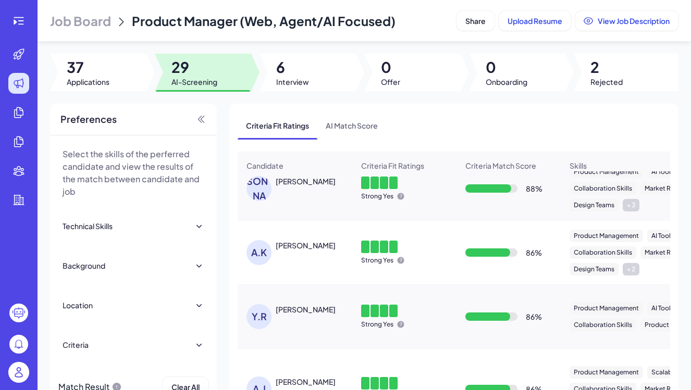
click at [90, 8] on header "Job Board Product Manager (Web, Agent/AI Focused) Share Upload Resume View Job …" at bounding box center [365, 20] width 654 height 41
click at [90, 22] on span "Job Board" at bounding box center [80, 21] width 61 height 17
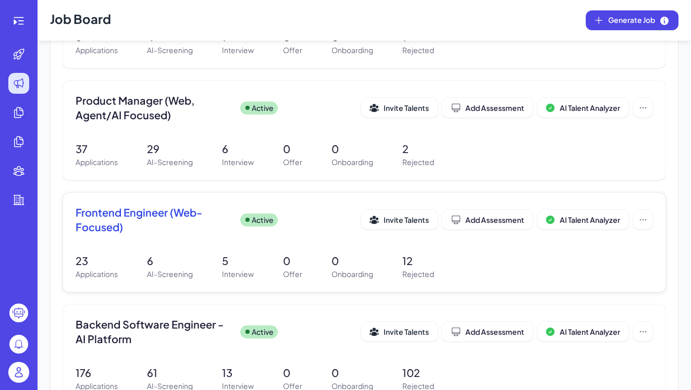
click at [168, 213] on span "Frontend Engineer (Web-Focused)" at bounding box center [154, 219] width 156 height 29
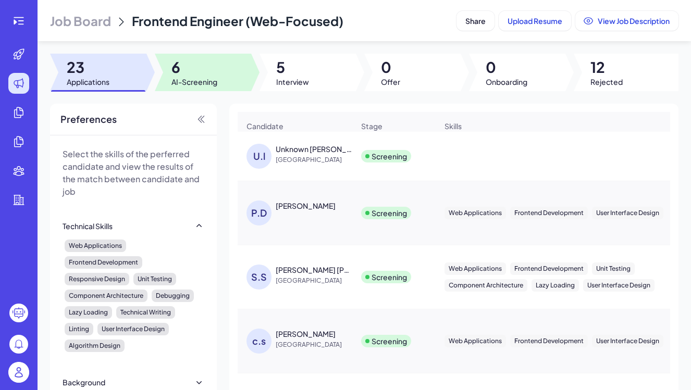
click at [194, 75] on span "6" at bounding box center [195, 67] width 46 height 19
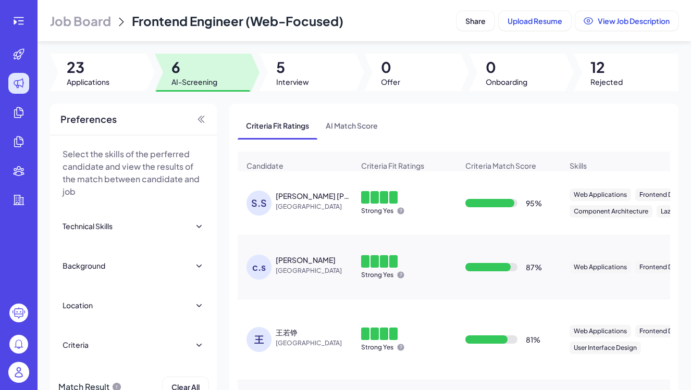
click at [285, 275] on span "[GEOGRAPHIC_DATA]" at bounding box center [315, 271] width 78 height 10
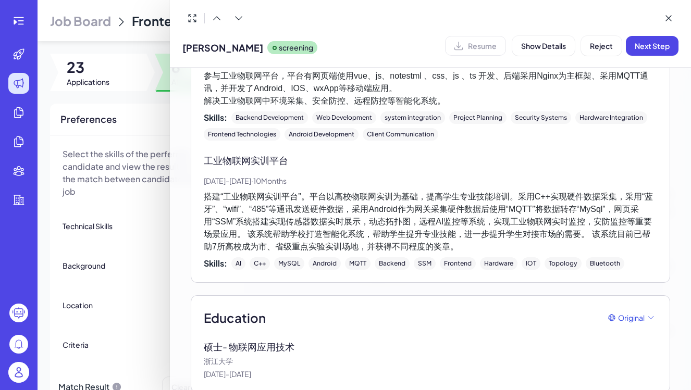
scroll to position [956, 0]
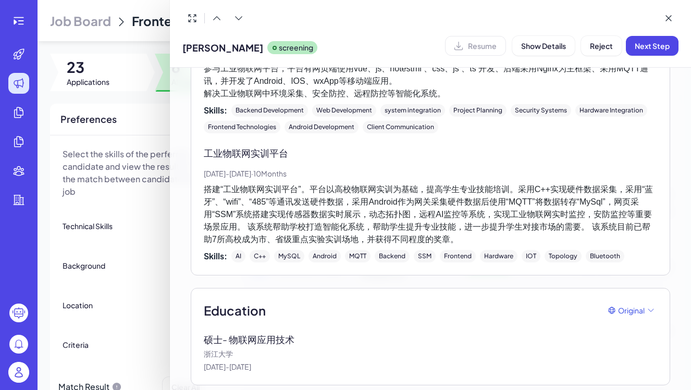
click at [165, 219] on div at bounding box center [345, 195] width 691 height 390
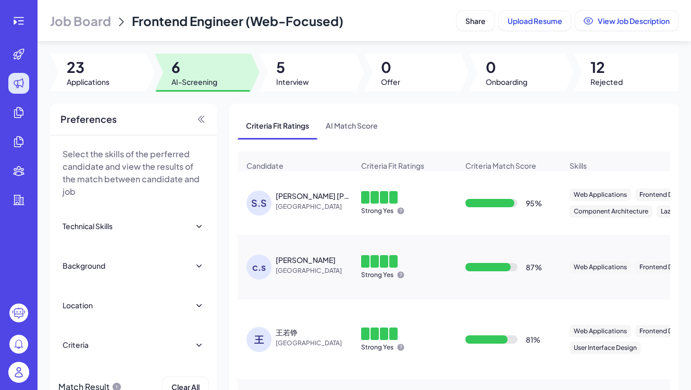
scroll to position [0, 0]
click at [307, 199] on div "Sai Sathwik Reddy Varikoti" at bounding box center [314, 196] width 77 height 10
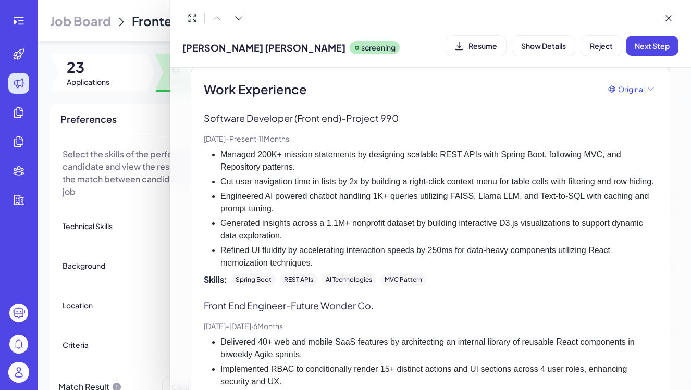
scroll to position [323, 0]
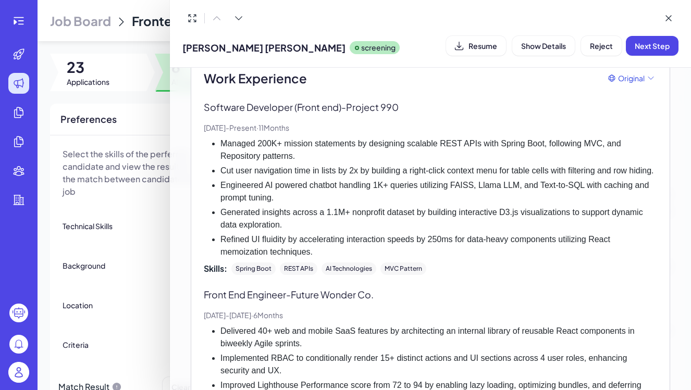
click at [606, 56] on div "Sai Sathwik Reddy Varikoti screening Resume Show Details Reject Next Step" at bounding box center [430, 45] width 496 height 27
click at [601, 46] on span "Reject" at bounding box center [601, 45] width 23 height 9
click at [652, 109] on span "Ok" at bounding box center [657, 112] width 10 height 9
click at [148, 202] on div at bounding box center [345, 195] width 691 height 390
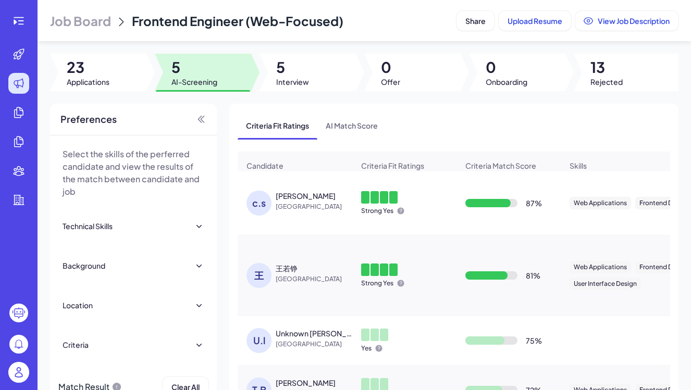
click at [287, 216] on div "c.s chang shuai China" at bounding box center [295, 203] width 114 height 42
click at [300, 195] on div "[PERSON_NAME]" at bounding box center [306, 196] width 60 height 10
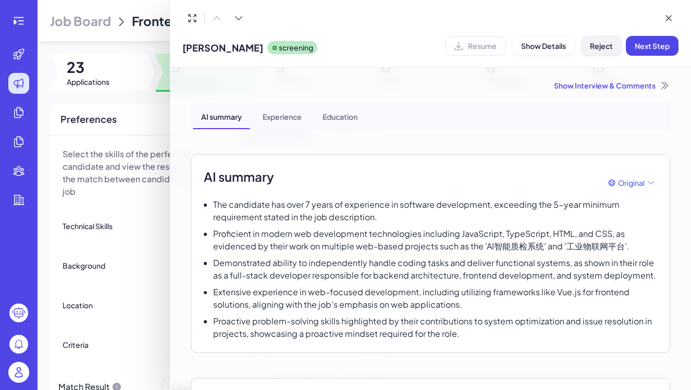
click at [597, 46] on span "Reject" at bounding box center [601, 45] width 23 height 9
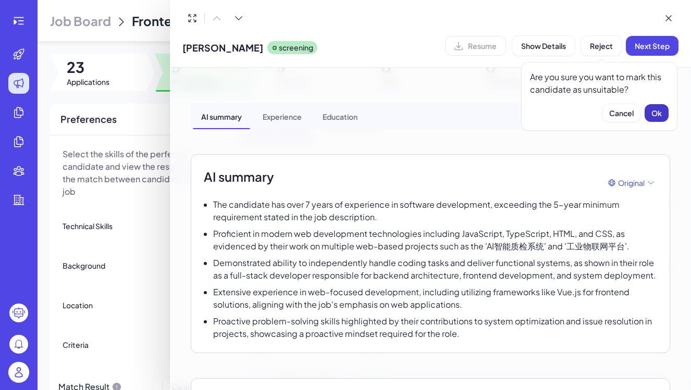
click at [654, 108] on span "Ok" at bounding box center [657, 112] width 10 height 9
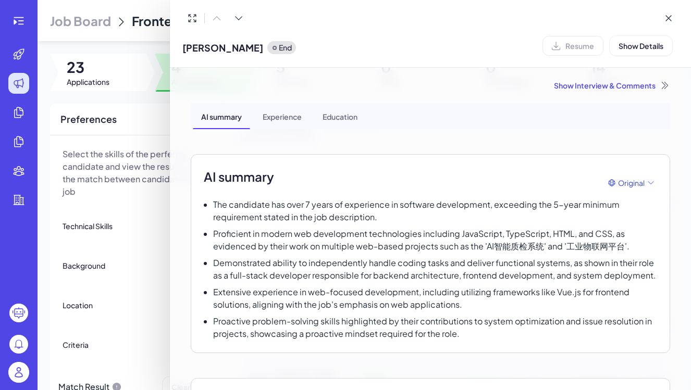
click at [159, 219] on div at bounding box center [345, 195] width 691 height 390
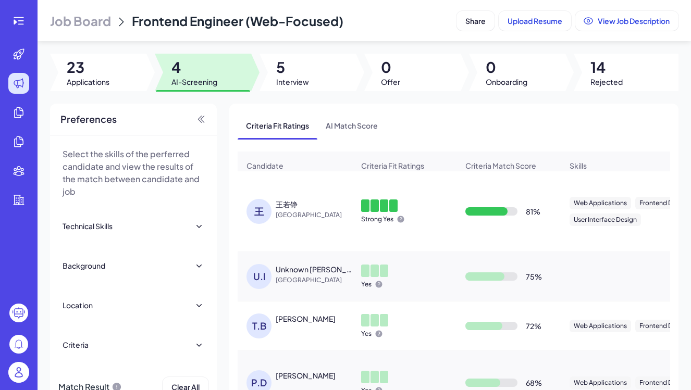
click at [292, 198] on div "王 王若铮 China" at bounding box center [295, 212] width 114 height 42
click at [295, 210] on div "王若铮 China" at bounding box center [315, 209] width 78 height 21
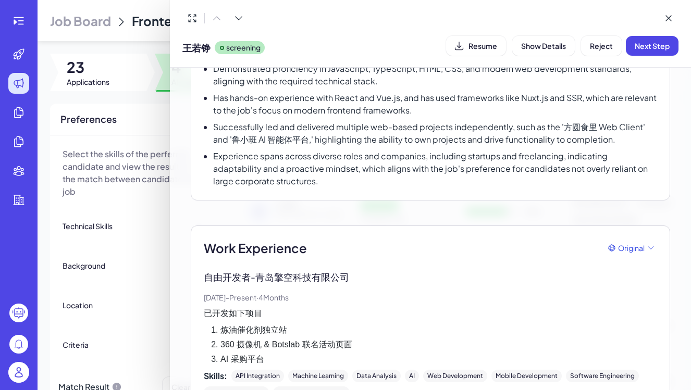
scroll to position [165, 0]
click at [604, 52] on button "Reject" at bounding box center [601, 46] width 41 height 20
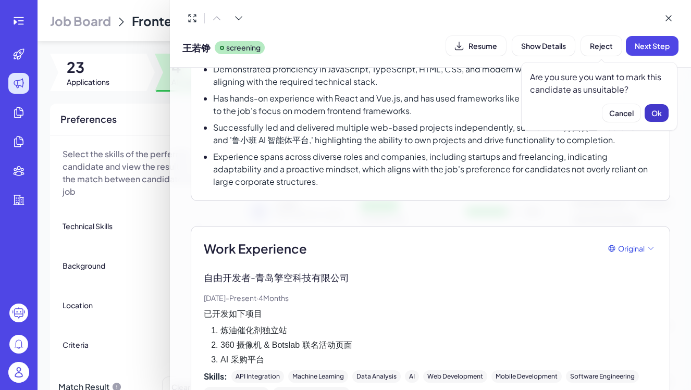
click at [655, 119] on button "Ok" at bounding box center [657, 113] width 24 height 18
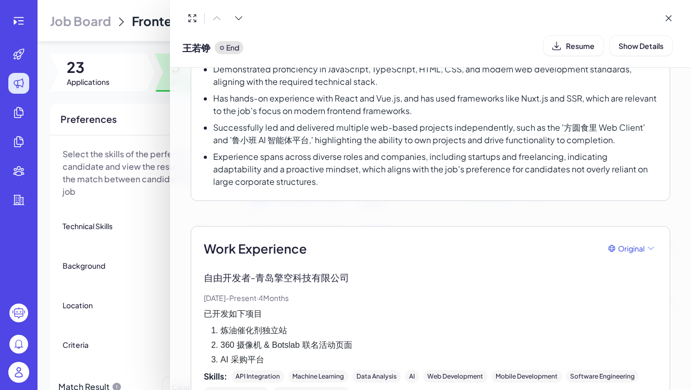
click at [144, 207] on div at bounding box center [345, 195] width 691 height 390
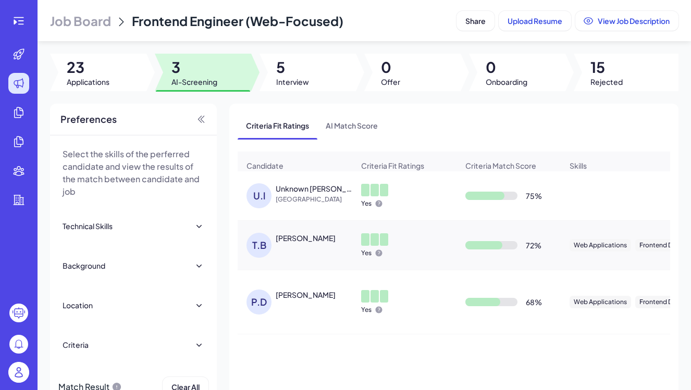
click at [84, 21] on span "Job Board" at bounding box center [80, 21] width 61 height 17
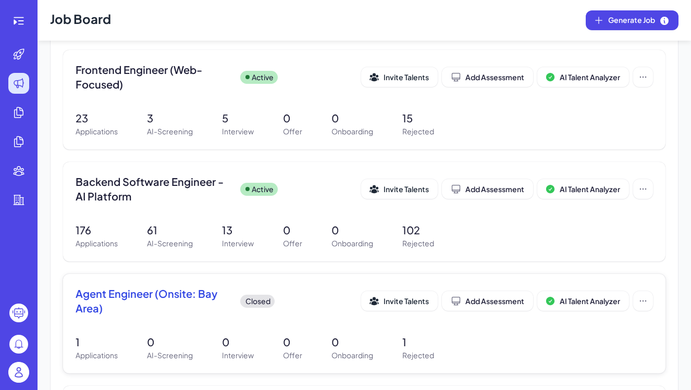
scroll to position [320, 0]
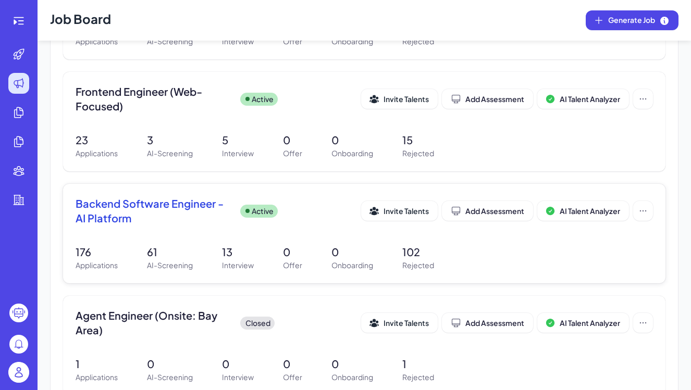
click at [166, 204] on span "Backend Software Engineer - AI Platform" at bounding box center [154, 211] width 156 height 29
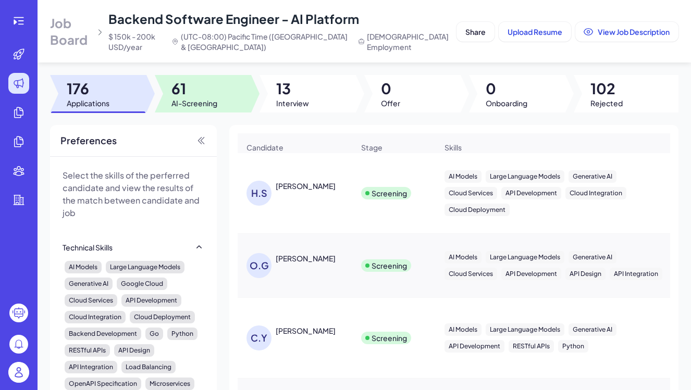
click at [189, 100] on span "AI-Screening" at bounding box center [195, 103] width 46 height 10
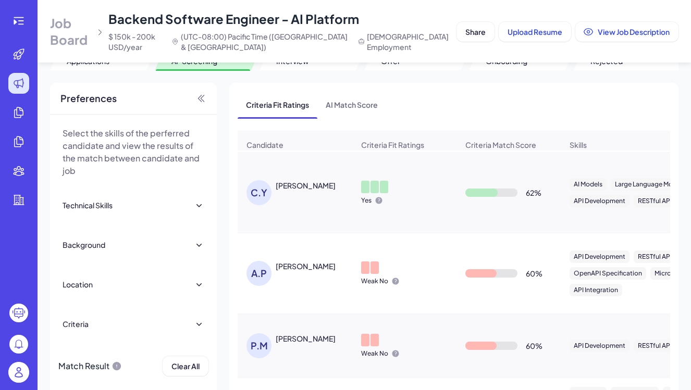
scroll to position [1318, 0]
click at [290, 194] on div "C.Y Charlie Yi" at bounding box center [300, 192] width 107 height 25
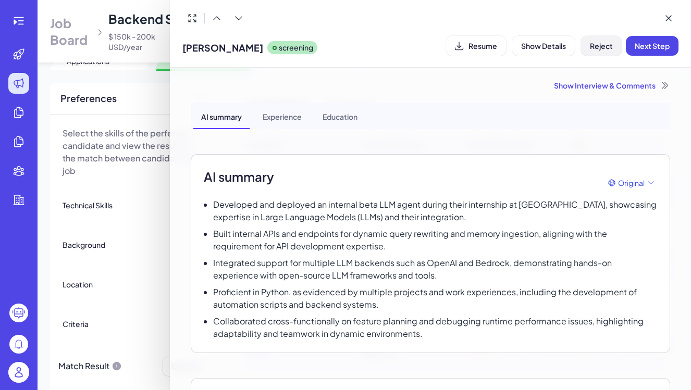
scroll to position [0, 0]
click at [600, 43] on span "Reject" at bounding box center [601, 45] width 23 height 9
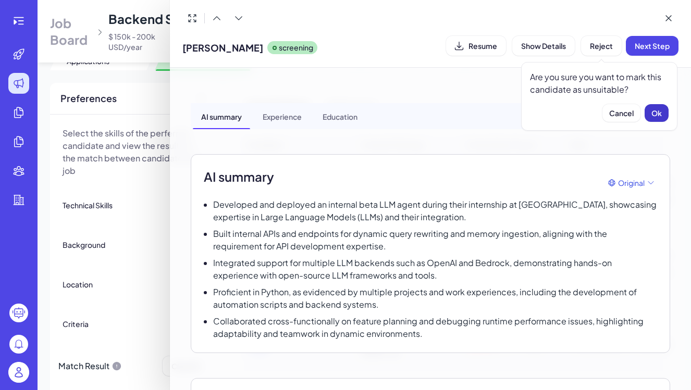
click at [664, 111] on button "Ok" at bounding box center [657, 113] width 24 height 18
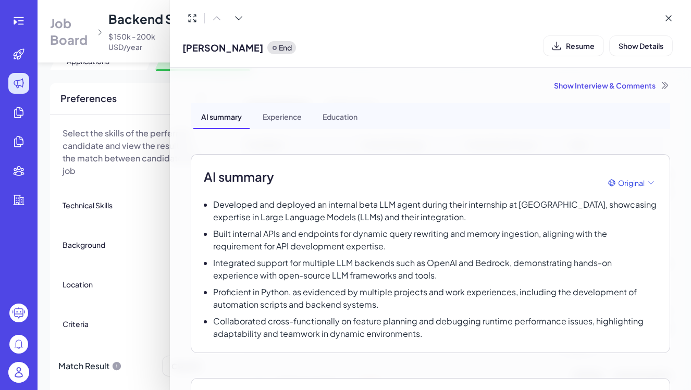
click at [148, 246] on div at bounding box center [345, 195] width 691 height 390
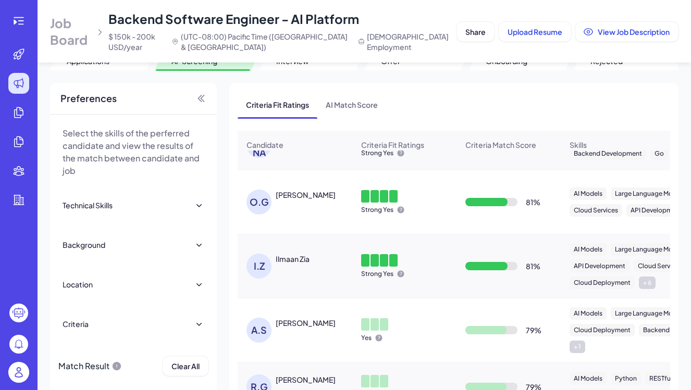
scroll to position [194, 0]
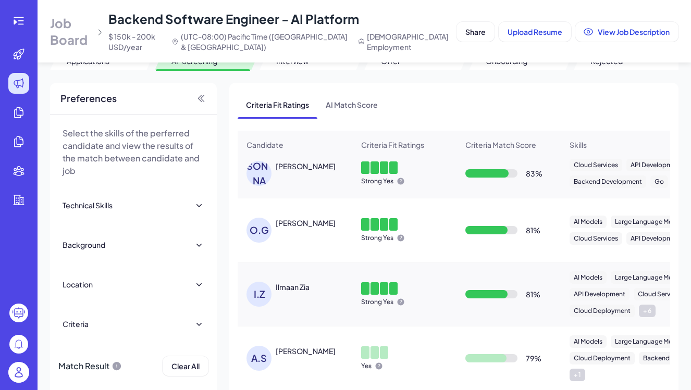
click at [301, 179] on div "J.D Jose Delgado" at bounding box center [300, 173] width 107 height 25
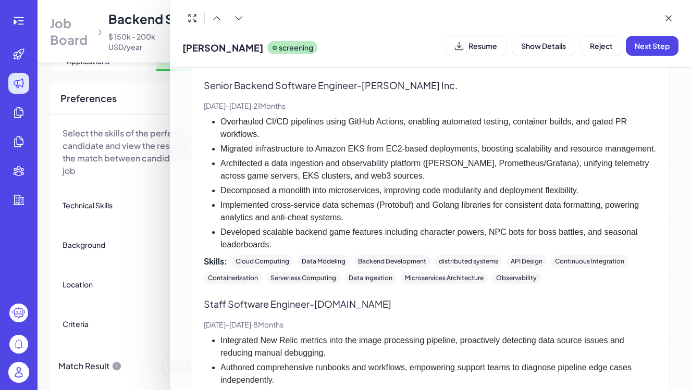
scroll to position [556, 0]
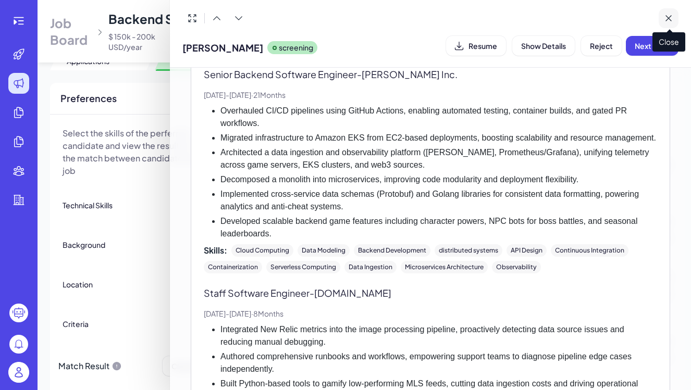
click at [669, 20] on icon at bounding box center [669, 18] width 10 height 10
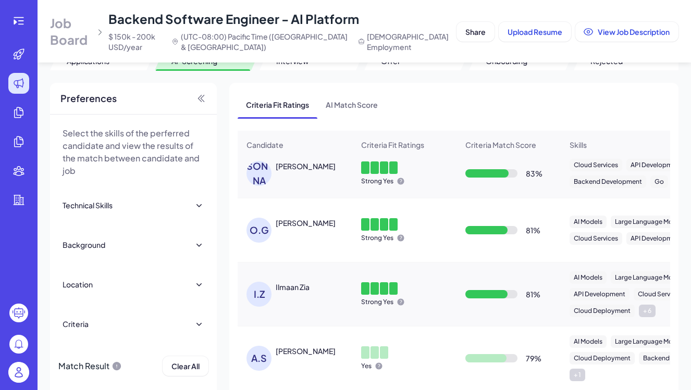
click at [16, 369] on img at bounding box center [18, 372] width 21 height 21
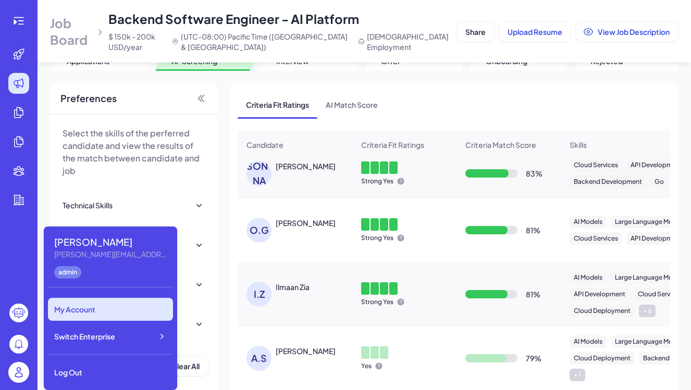
click at [115, 307] on div "My Account" at bounding box center [110, 309] width 125 height 23
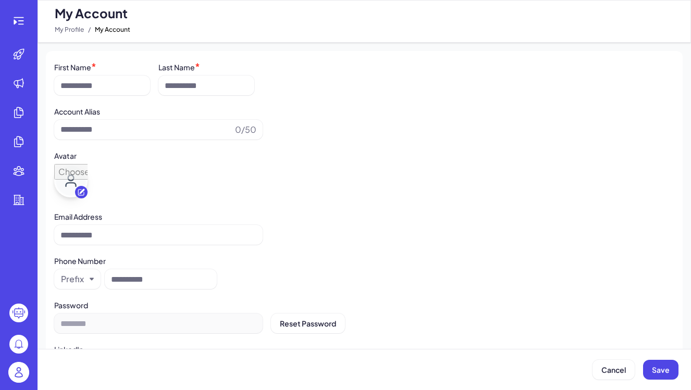
type input "******"
type input "**********"
click at [20, 378] on img at bounding box center [18, 372] width 21 height 21
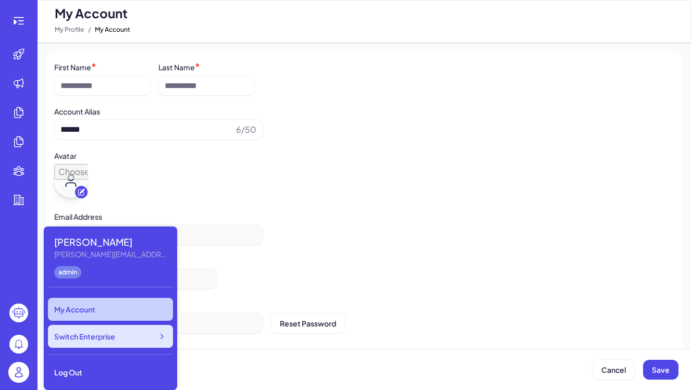
click at [106, 339] on span "Switch Enterprise" at bounding box center [84, 337] width 61 height 10
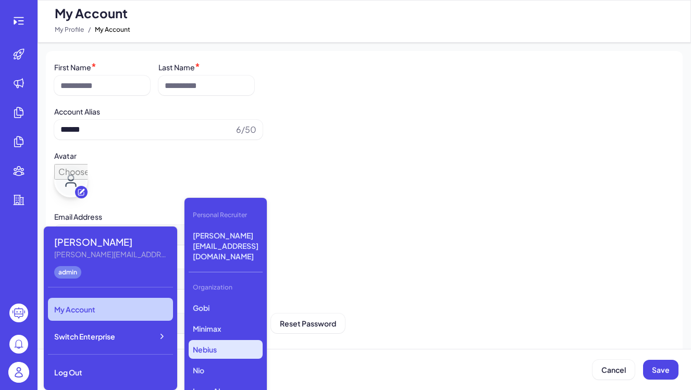
click at [225, 340] on p "Nebius" at bounding box center [226, 349] width 74 height 19
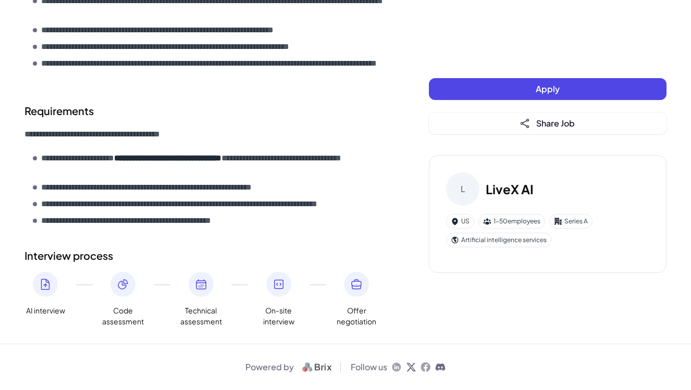
scroll to position [416, 0]
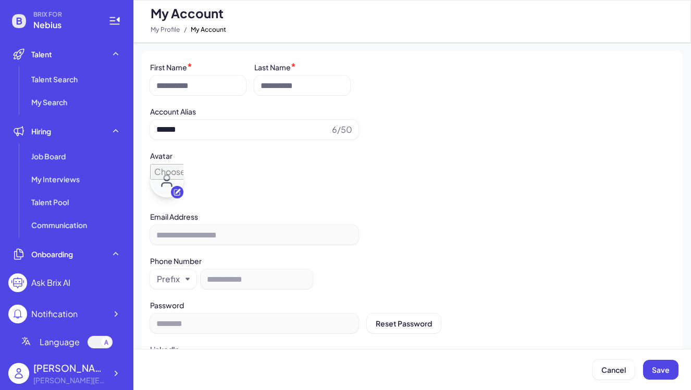
click at [72, 152] on div "Job Board" at bounding box center [76, 156] width 98 height 21
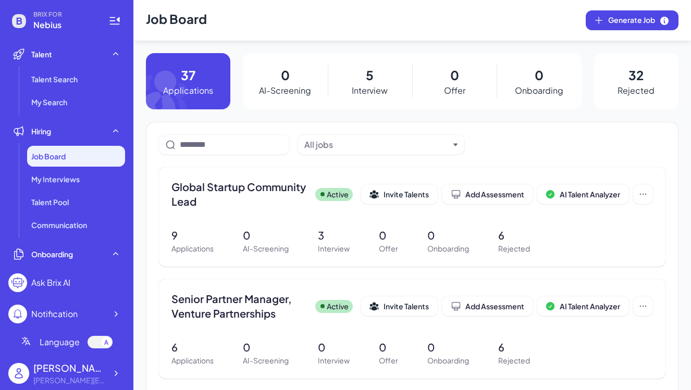
click at [297, 77] on div "0 AI-Screening" at bounding box center [285, 81] width 84 height 56
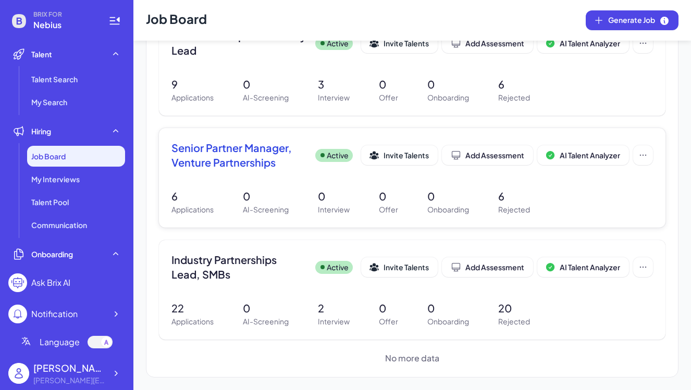
scroll to position [166, 0]
click at [126, 374] on div "BRIX FOR Nebius Talent Talent Search My Search Hiring Job Board My Interviews T…" at bounding box center [66, 195] width 133 height 390
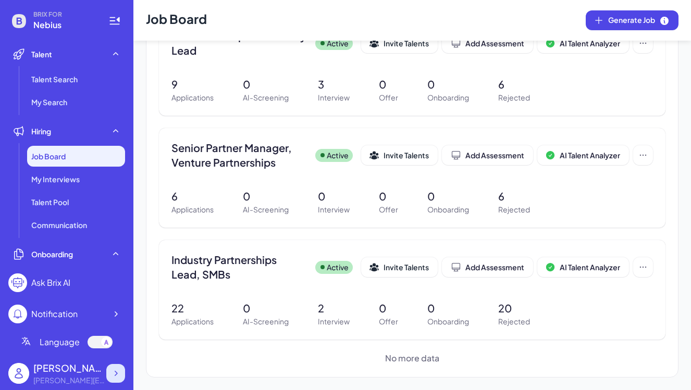
click at [117, 374] on icon at bounding box center [116, 373] width 3 height 5
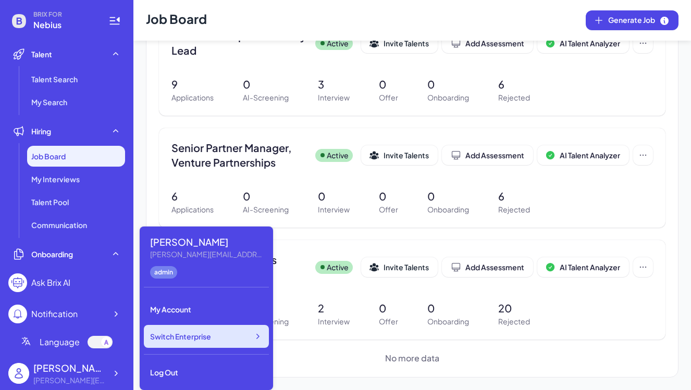
click at [190, 337] on span "Switch Enterprise" at bounding box center [180, 337] width 61 height 10
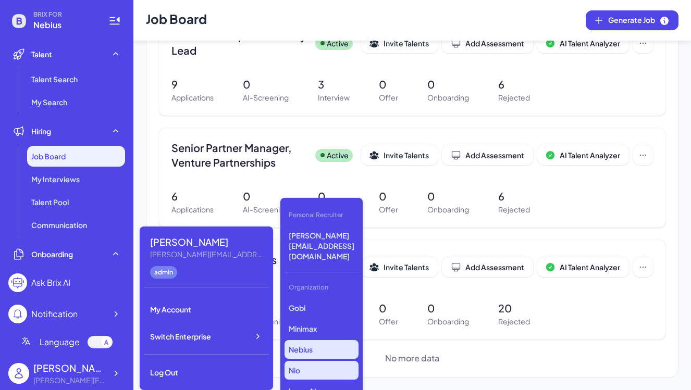
click at [308, 361] on p "Nio" at bounding box center [322, 370] width 74 height 19
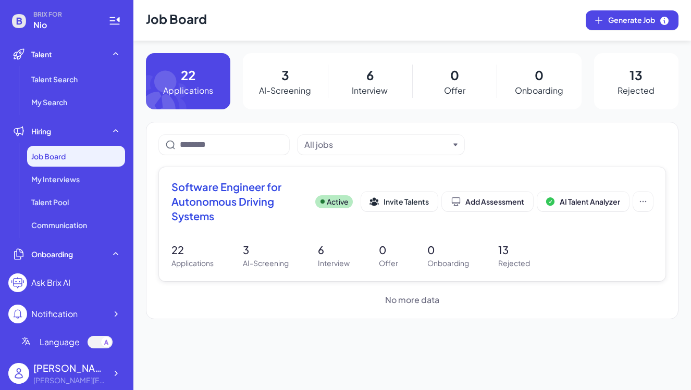
click at [284, 233] on div "Software Engineer for Autonomous Driving Systems Active Invite Talents Add Asse…" at bounding box center [412, 224] width 507 height 114
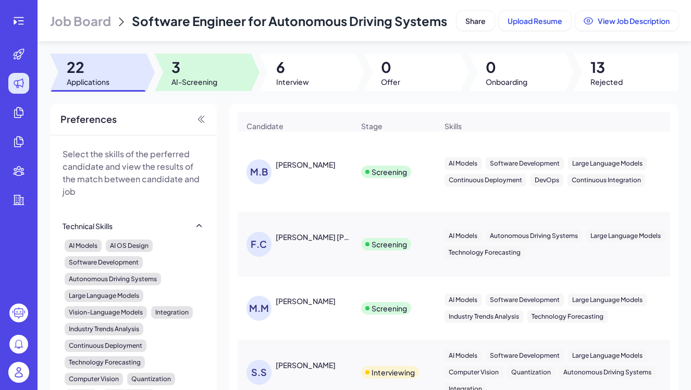
click at [198, 87] on span "AI-Screening" at bounding box center [195, 82] width 46 height 10
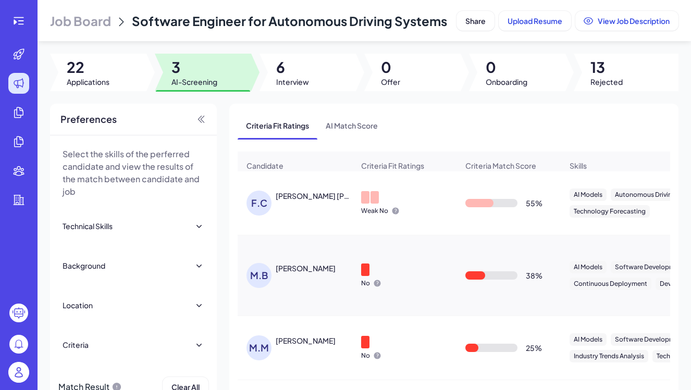
click at [15, 373] on img at bounding box center [18, 372] width 21 height 21
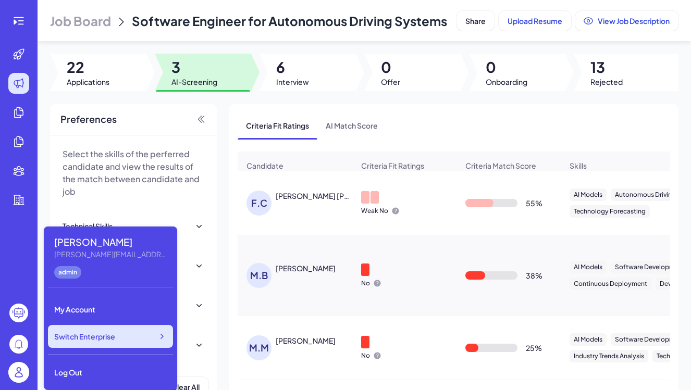
click at [91, 337] on span "Switch Enterprise" at bounding box center [84, 337] width 61 height 10
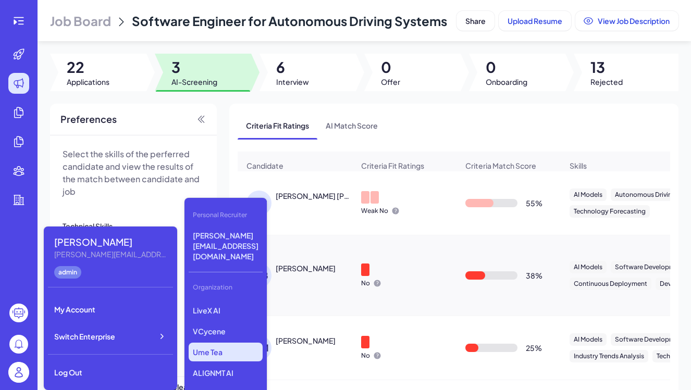
scroll to position [165, 0]
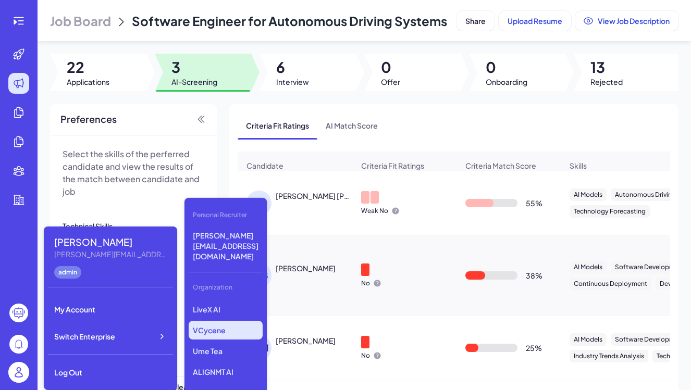
click at [219, 321] on p "VCycene" at bounding box center [226, 330] width 74 height 19
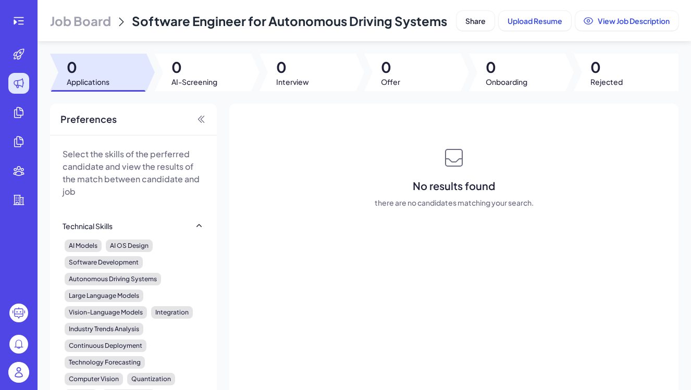
click at [16, 82] on icon at bounding box center [19, 83] width 13 height 13
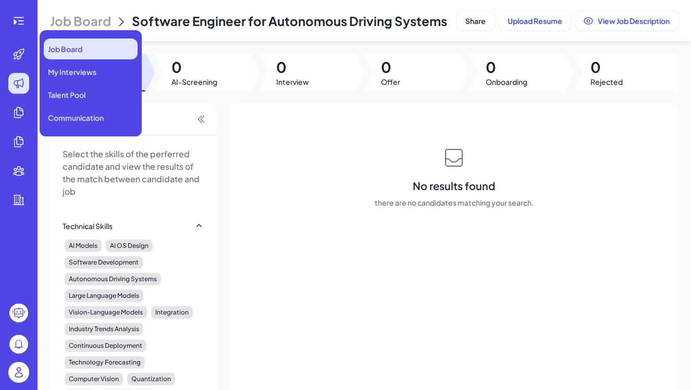
click at [67, 54] on span "Job Board" at bounding box center [65, 49] width 34 height 10
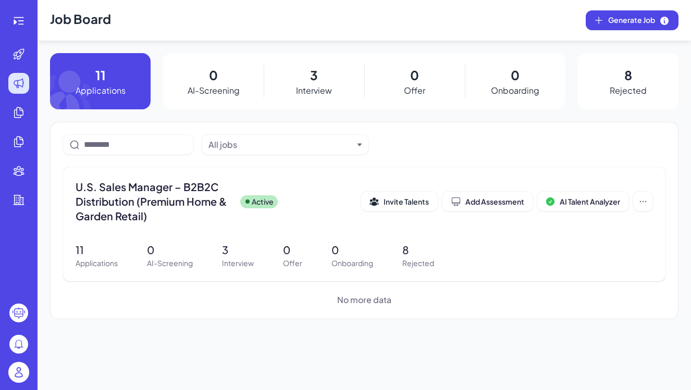
click at [23, 372] on img at bounding box center [18, 372] width 21 height 21
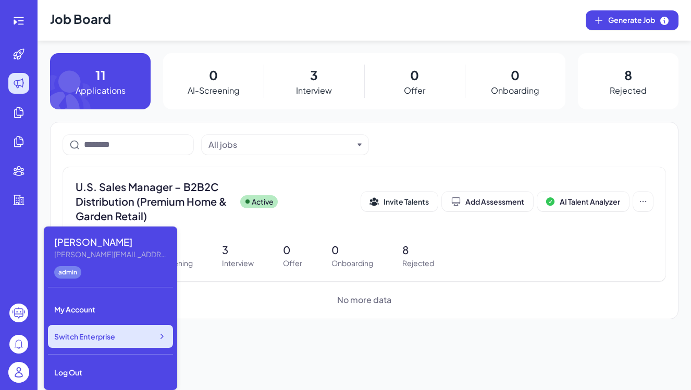
click at [110, 343] on div "Switch Enterprise" at bounding box center [110, 336] width 125 height 23
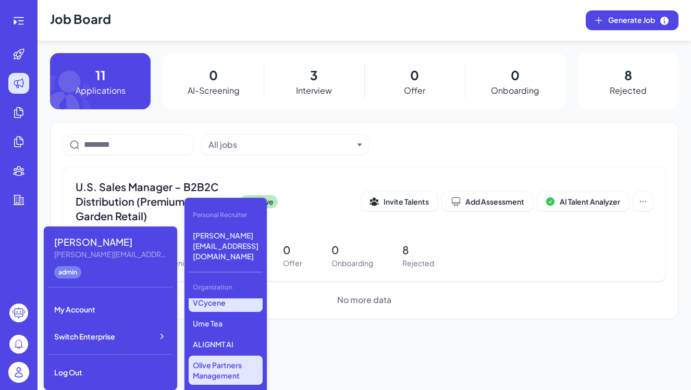
scroll to position [194, 0]
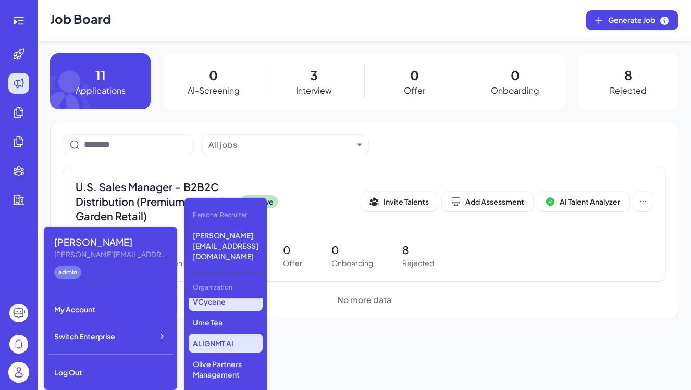
click at [228, 334] on p "ALIGNMT AI" at bounding box center [226, 343] width 74 height 19
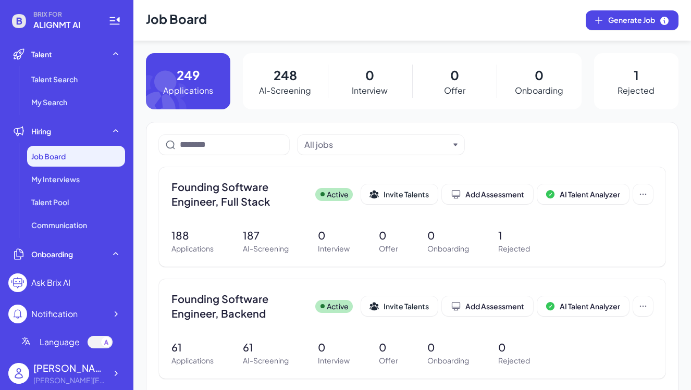
click at [78, 154] on div "Job Board" at bounding box center [76, 156] width 98 height 21
click at [259, 199] on span "Founding Software Engineer, Full Stack" at bounding box center [240, 194] width 136 height 29
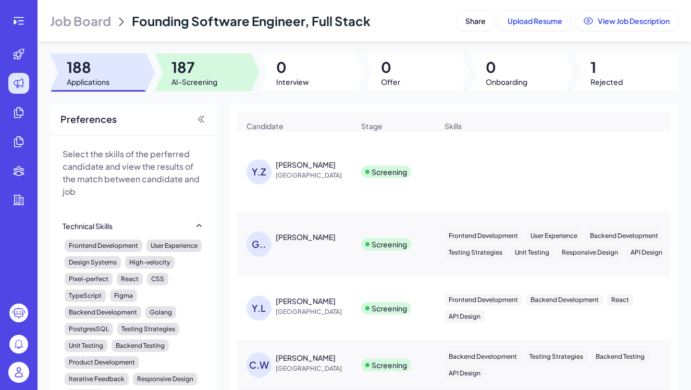
click at [185, 78] on span "AI-Screening" at bounding box center [195, 82] width 46 height 10
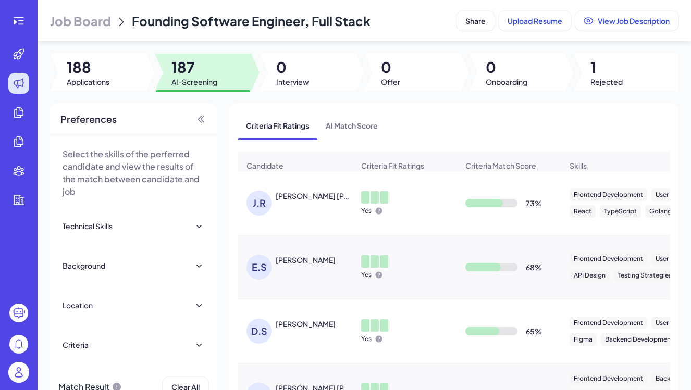
click at [302, 267] on div "E.S EDWARD SHEI" at bounding box center [300, 267] width 107 height 25
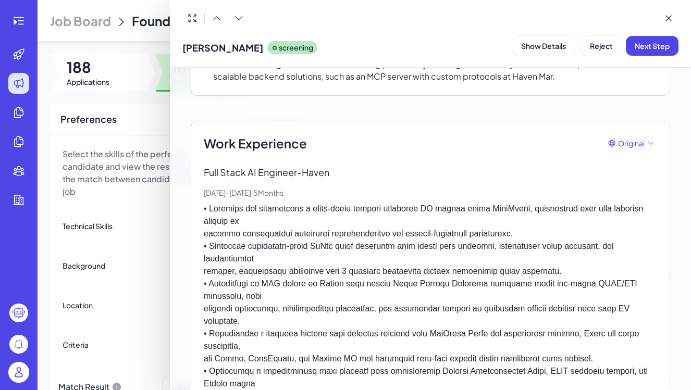
scroll to position [313, 0]
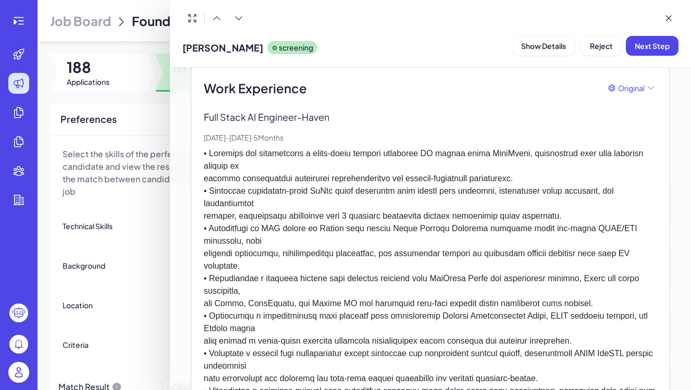
drag, startPoint x: 265, startPoint y: 329, endPoint x: 248, endPoint y: 221, distance: 109.7
click at [265, 308] on p at bounding box center [431, 304] width 454 height 313
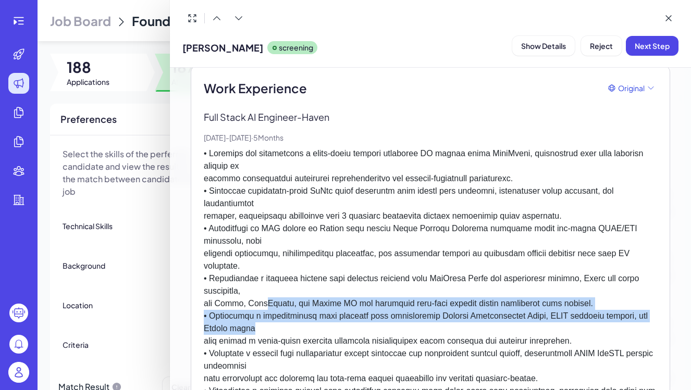
scroll to position [313, 0]
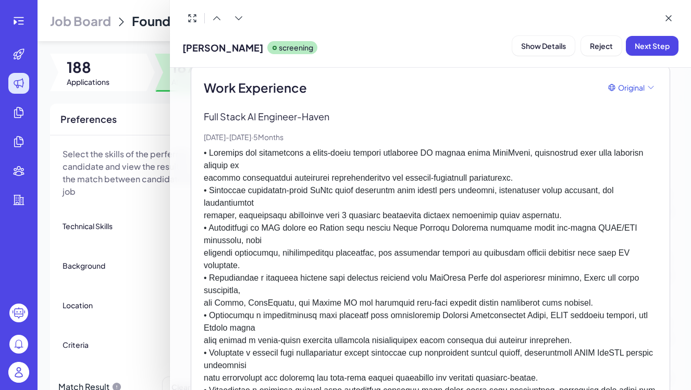
click at [253, 202] on p at bounding box center [431, 303] width 454 height 313
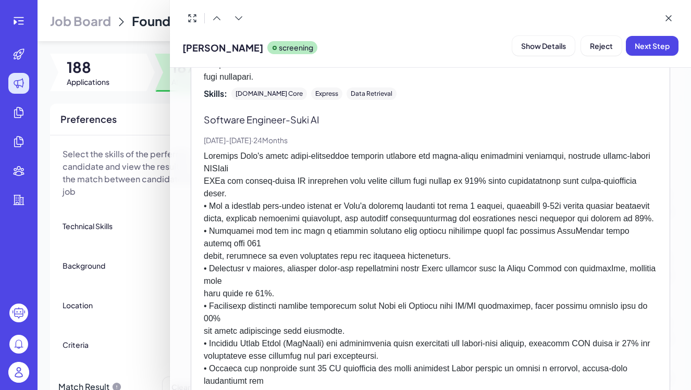
scroll to position [970, 0]
click at [143, 226] on div at bounding box center [345, 195] width 691 height 390
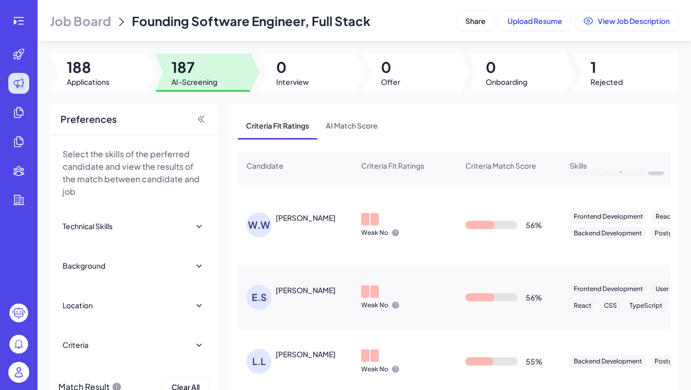
scroll to position [531, 0]
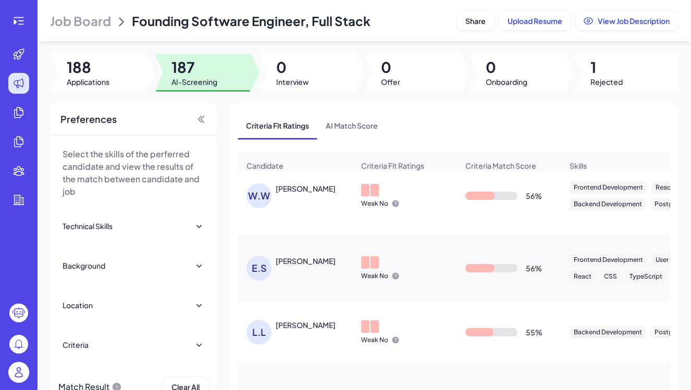
click at [106, 22] on span "Job Board" at bounding box center [80, 21] width 61 height 17
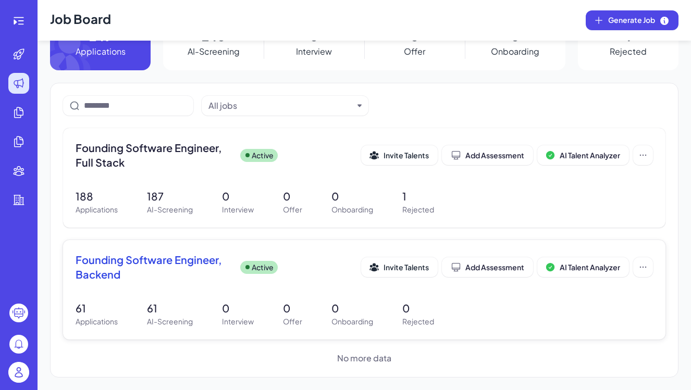
scroll to position [39, 0]
click at [162, 272] on span "Founding Software Engineer, Backend" at bounding box center [154, 267] width 156 height 29
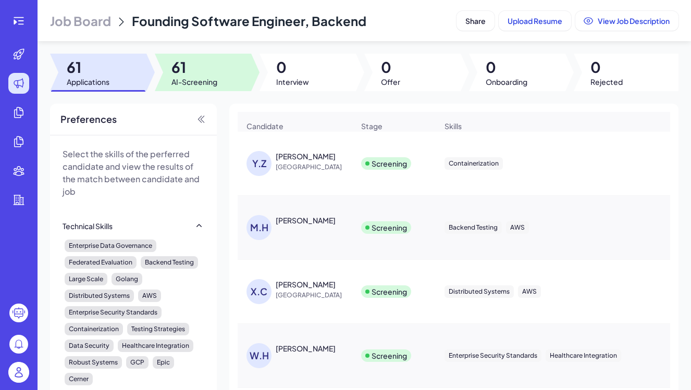
click at [186, 90] on div at bounding box center [203, 73] width 96 height 38
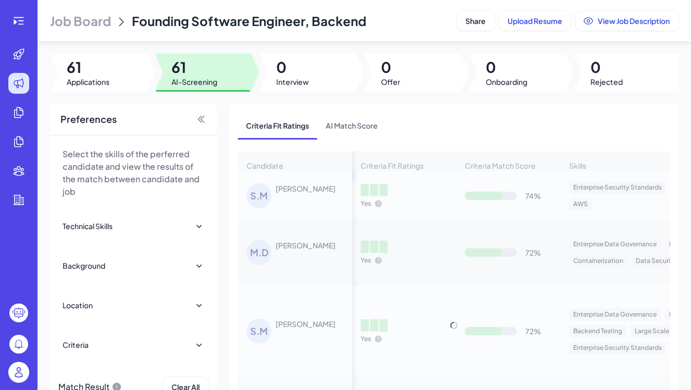
scroll to position [0, 1]
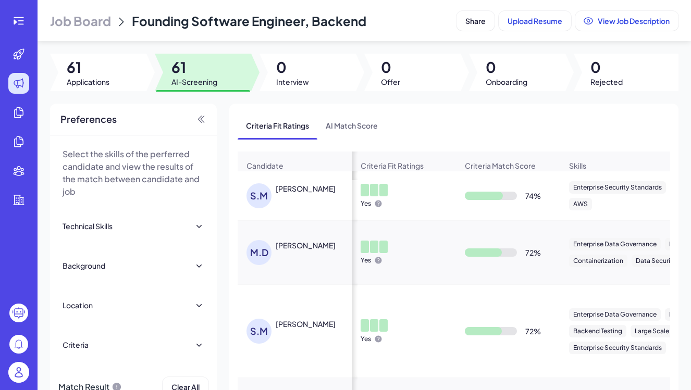
click at [314, 196] on div "S.M SAROJ MISHRA" at bounding box center [300, 196] width 107 height 25
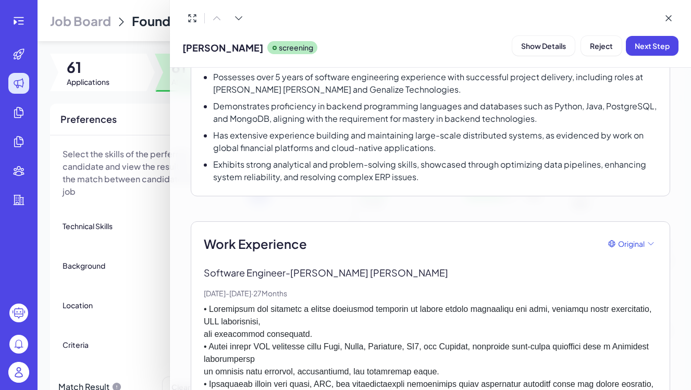
scroll to position [158, 0]
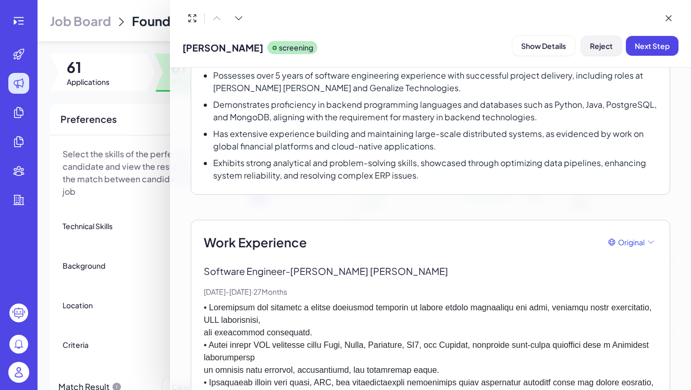
click at [603, 47] on span "Reject" at bounding box center [601, 45] width 23 height 9
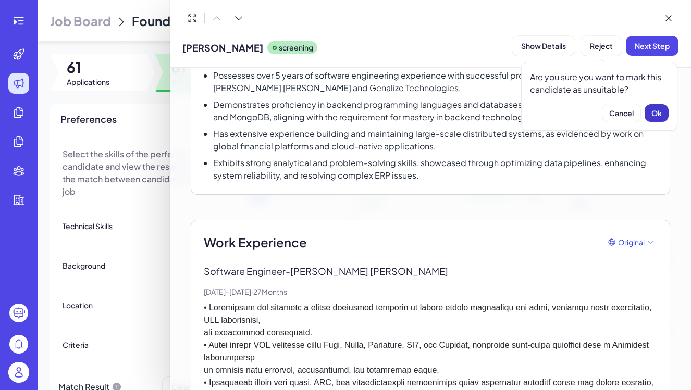
click at [656, 112] on span "Ok" at bounding box center [657, 112] width 10 height 9
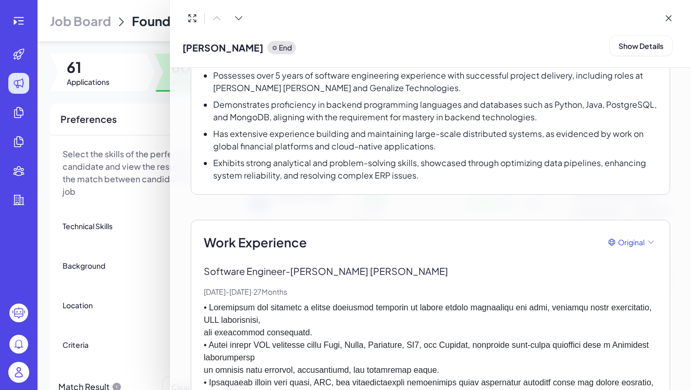
click at [164, 256] on div at bounding box center [345, 195] width 691 height 390
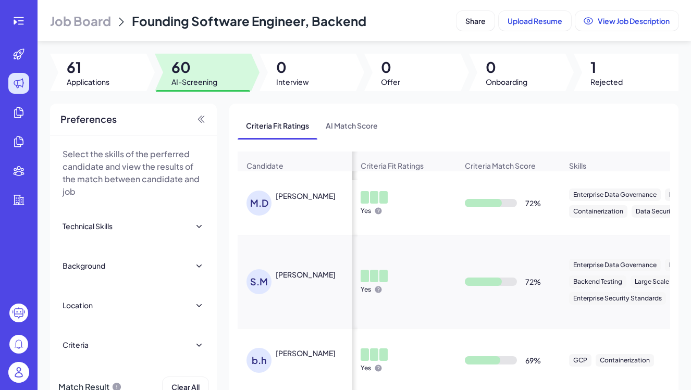
click at [292, 202] on div "M.D Mark Duncan" at bounding box center [300, 203] width 107 height 25
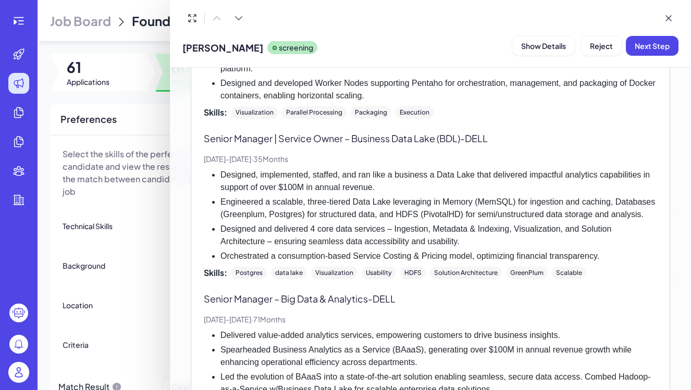
scroll to position [800, 0]
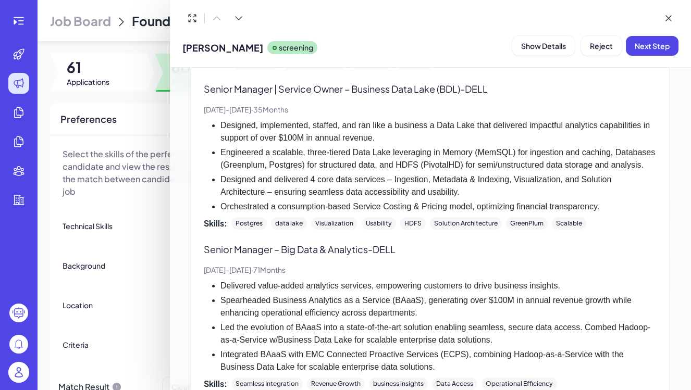
click at [133, 256] on div at bounding box center [345, 195] width 691 height 390
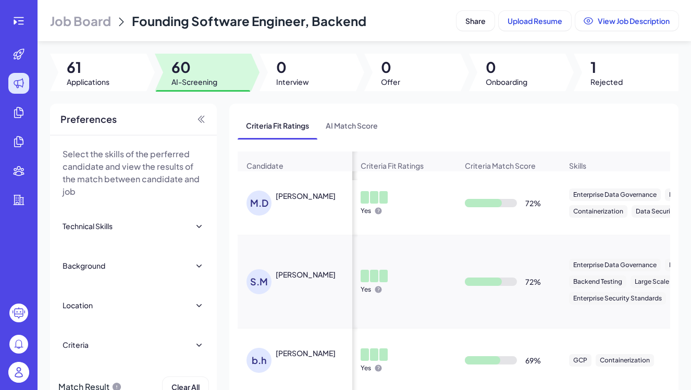
scroll to position [0, 1]
click at [410, 222] on div "Yes" at bounding box center [403, 203] width 103 height 41
click at [301, 225] on td "M.D Mark Duncan" at bounding box center [295, 204] width 115 height 64
click at [301, 190] on div "M.D Mark Duncan" at bounding box center [295, 203] width 114 height 42
click at [302, 198] on div "Mark Duncan" at bounding box center [306, 196] width 60 height 10
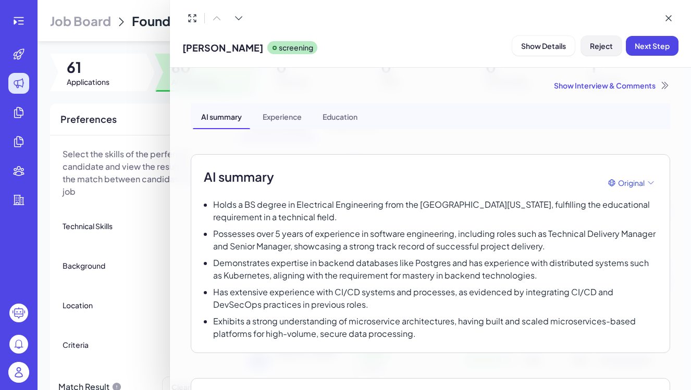
click at [607, 50] on span "Reject" at bounding box center [601, 45] width 23 height 9
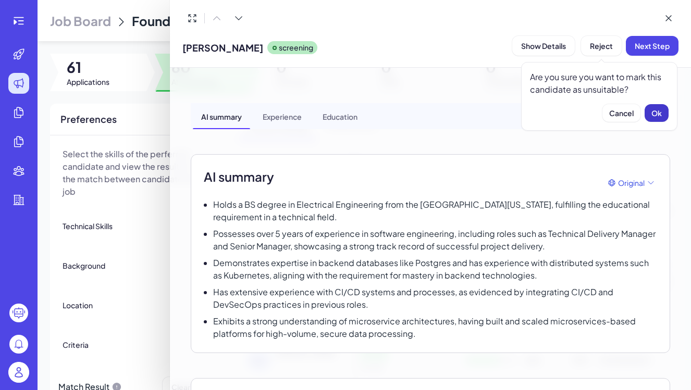
click at [663, 112] on button "Ok" at bounding box center [657, 113] width 24 height 18
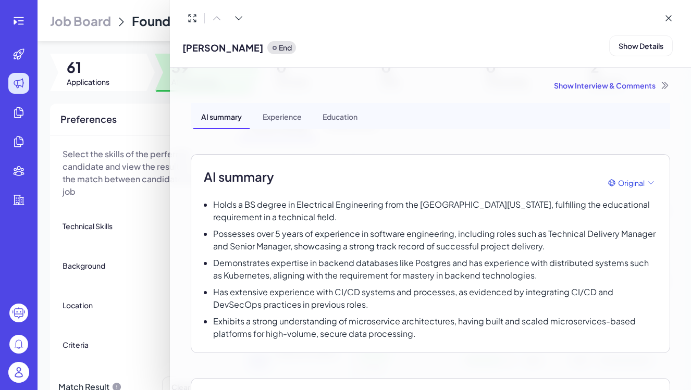
click at [157, 222] on div at bounding box center [345, 195] width 691 height 390
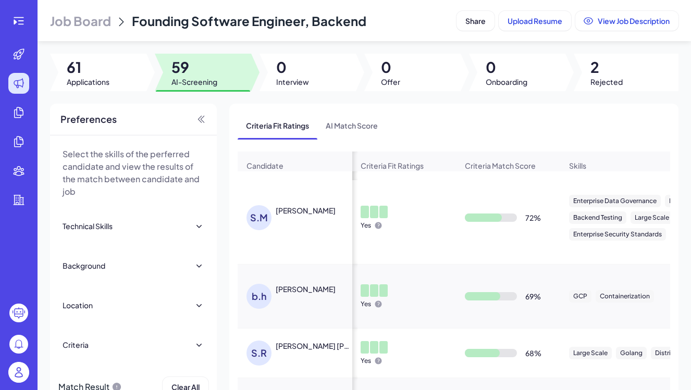
click at [311, 229] on div "S.M SRAVANI MADDELA" at bounding box center [300, 217] width 107 height 25
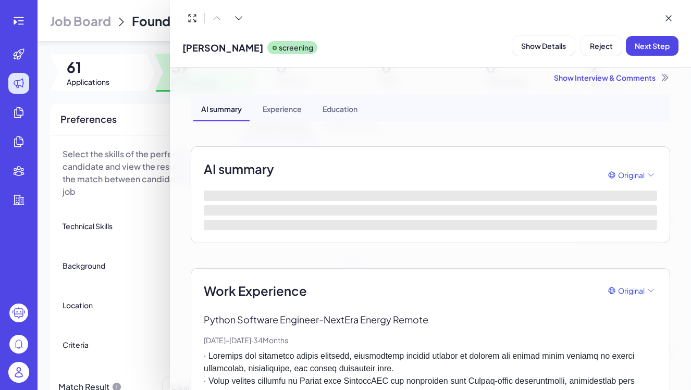
scroll to position [9, 0]
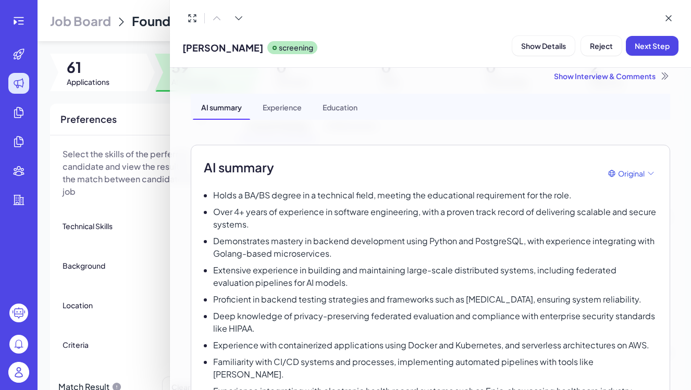
click at [118, 193] on div at bounding box center [345, 195] width 691 height 390
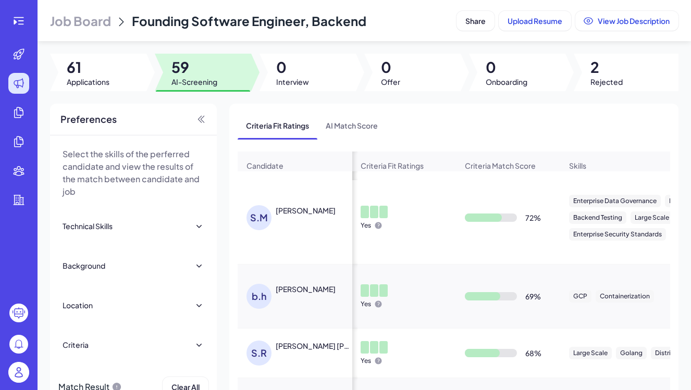
click at [295, 214] on div "SRAVANI MADDELA" at bounding box center [306, 210] width 60 height 10
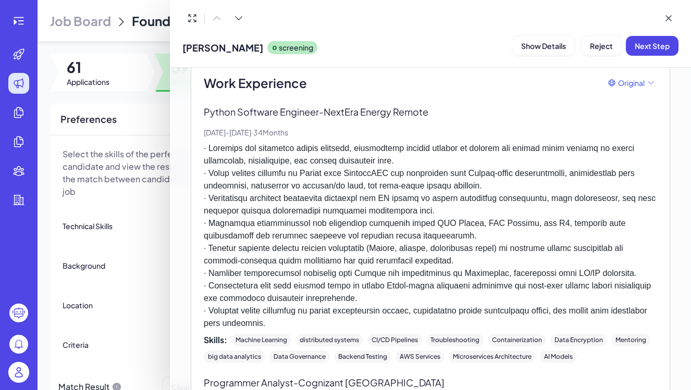
scroll to position [397, 0]
click at [112, 225] on div at bounding box center [345, 195] width 691 height 390
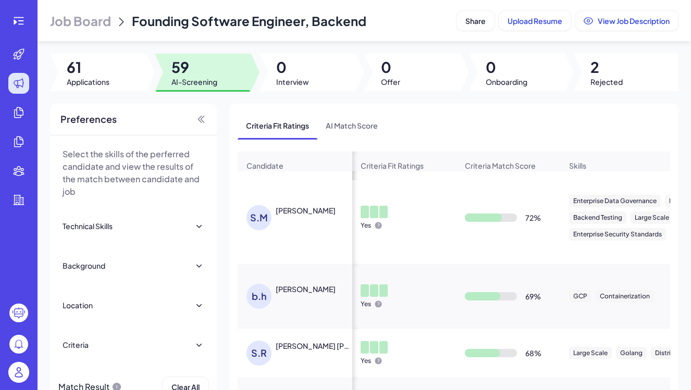
click at [22, 370] on img at bounding box center [18, 372] width 21 height 21
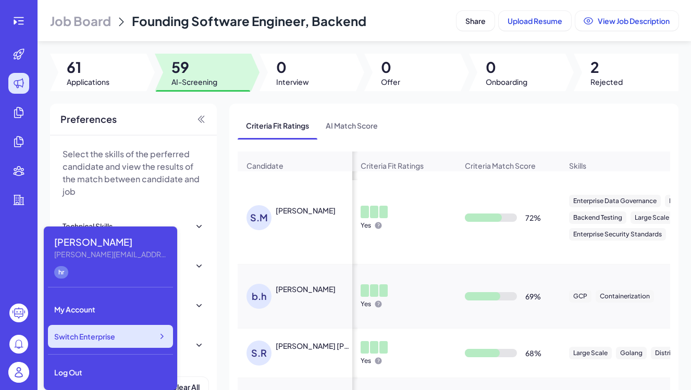
click at [103, 334] on span "Switch Enterprise" at bounding box center [84, 337] width 61 height 10
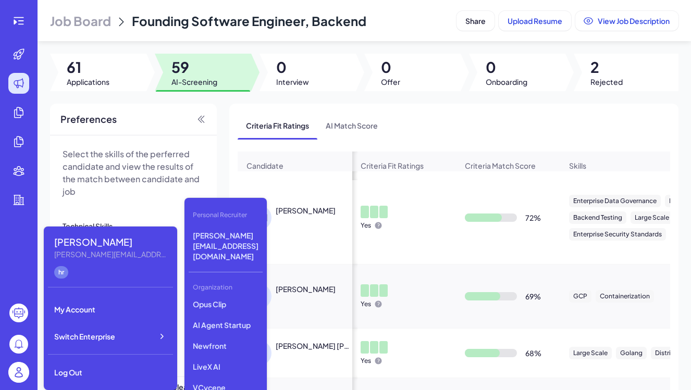
scroll to position [228, 0]
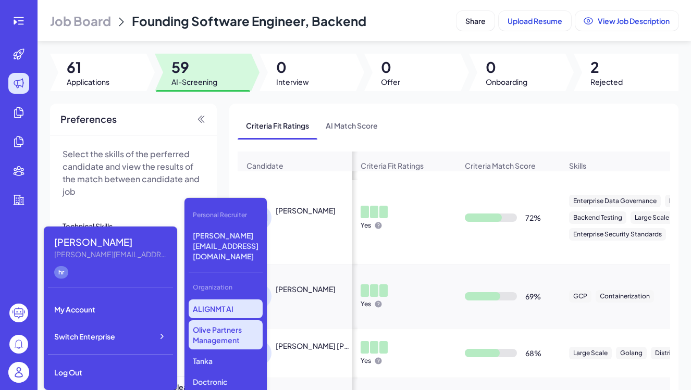
click at [202, 321] on p "Olive Partners Management" at bounding box center [226, 335] width 74 height 29
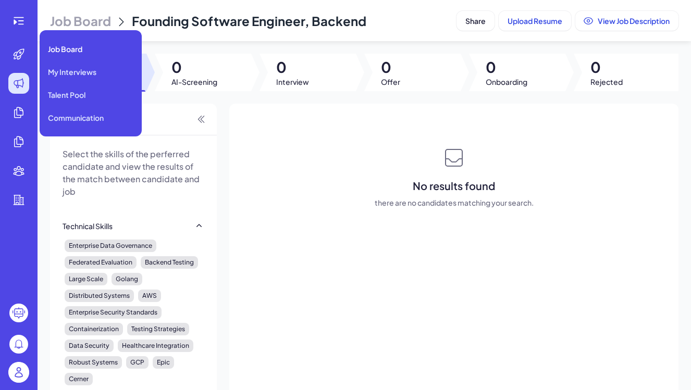
click at [17, 87] on icon at bounding box center [18, 83] width 9 height 9
click at [59, 56] on div "Job Board" at bounding box center [91, 49] width 94 height 21
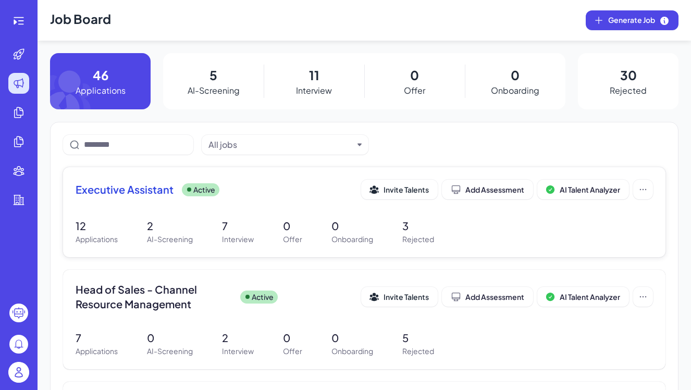
click at [158, 229] on p "2" at bounding box center [170, 226] width 46 height 16
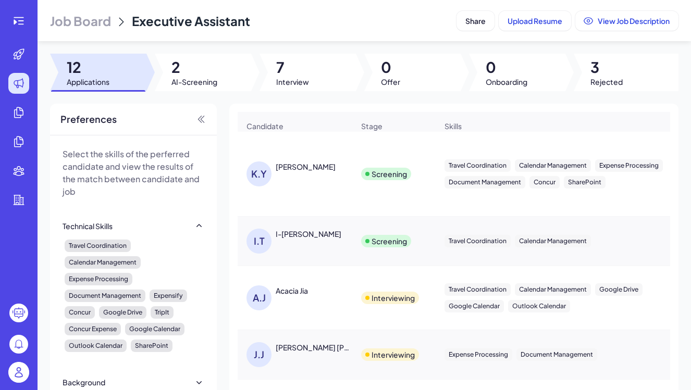
click at [76, 23] on span "Job Board" at bounding box center [80, 21] width 61 height 17
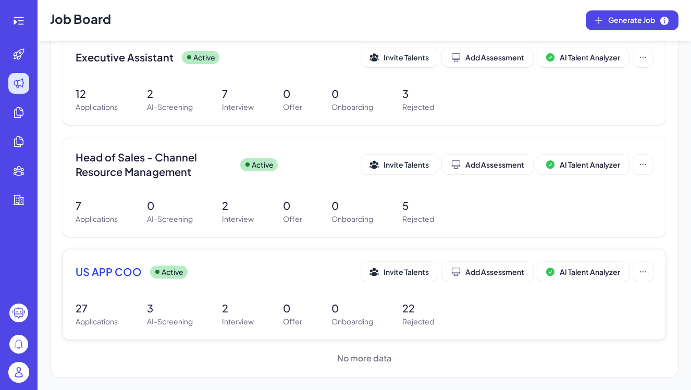
scroll to position [132, 0]
click at [204, 282] on div "US APP COO Active Invite Talents Add Assessment AI Talent Analyzer" at bounding box center [365, 275] width 578 height 26
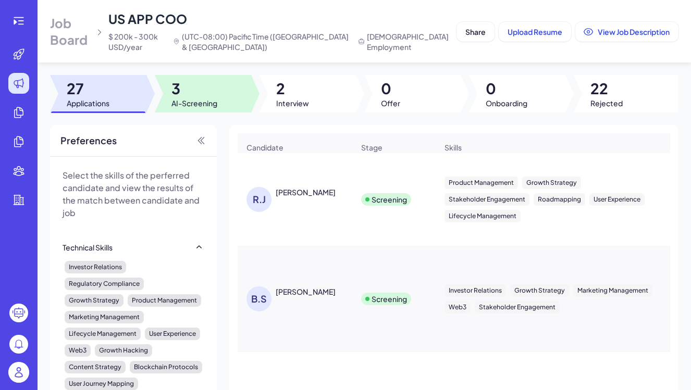
click at [180, 104] on span "AI-Screening" at bounding box center [195, 103] width 46 height 10
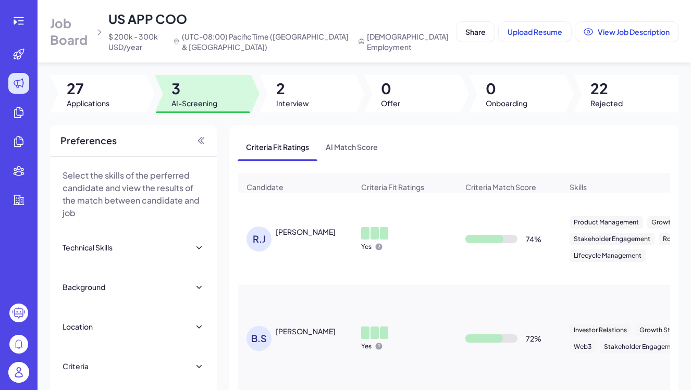
click at [17, 372] on img at bounding box center [18, 372] width 21 height 21
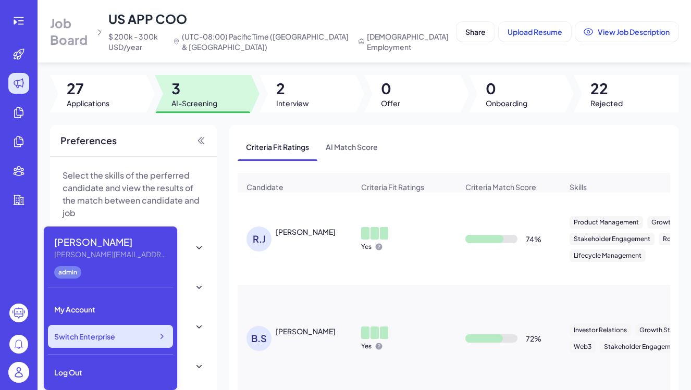
click at [96, 344] on div "Switch Enterprise" at bounding box center [110, 336] width 125 height 23
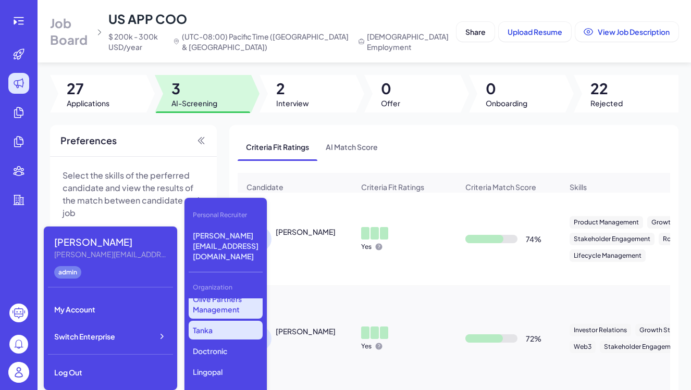
scroll to position [254, 0]
click at [214, 326] on p "Tanka" at bounding box center [226, 335] width 74 height 19
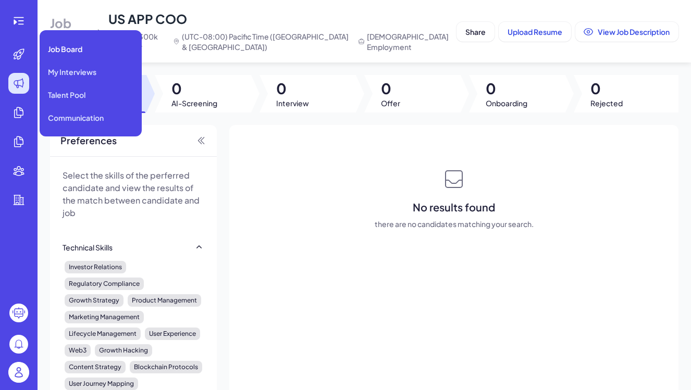
click at [15, 80] on icon at bounding box center [19, 83] width 13 height 13
click at [63, 52] on span "Job Board" at bounding box center [65, 49] width 34 height 10
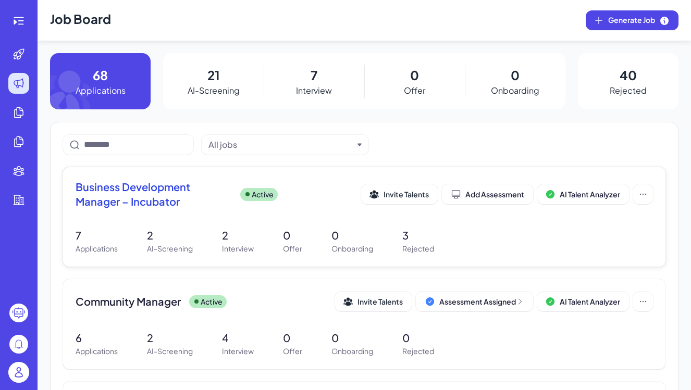
click at [163, 214] on div "Business Development Manager – Incubator Active Invite Talents Add Assessment A…" at bounding box center [365, 197] width 578 height 35
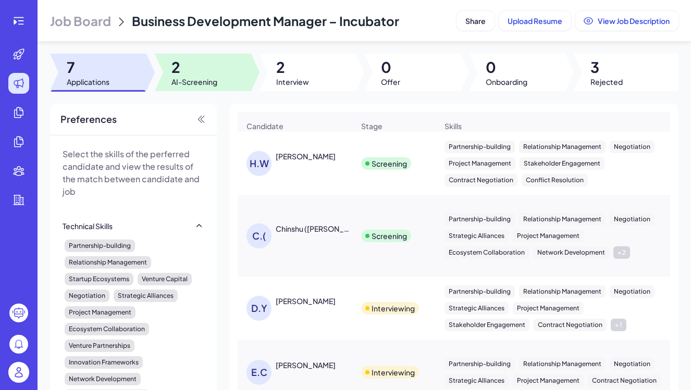
click at [195, 79] on span "AI-Screening" at bounding box center [195, 82] width 46 height 10
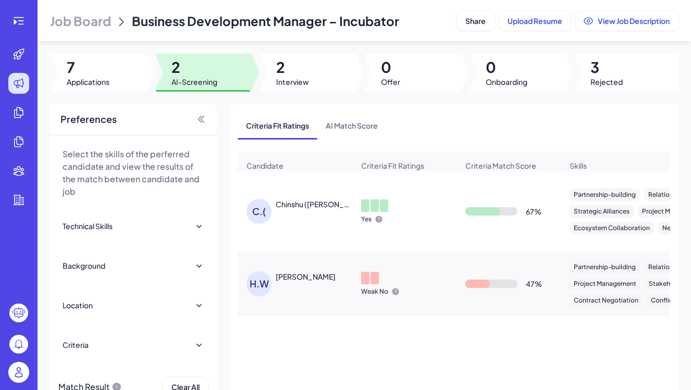
click at [314, 202] on div "Chinshu ([PERSON_NAME]) [PERSON_NAME]" at bounding box center [314, 204] width 77 height 10
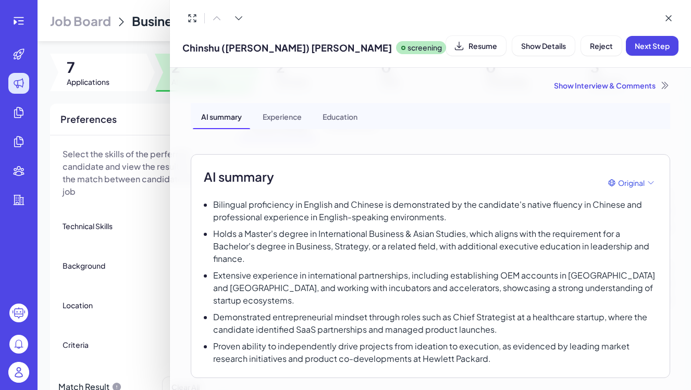
click at [16, 378] on div at bounding box center [345, 195] width 691 height 390
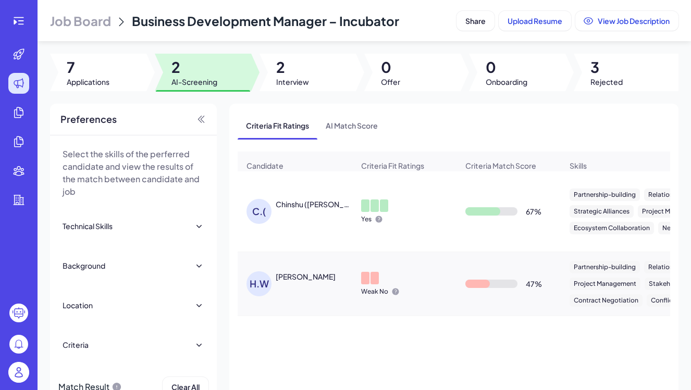
click at [16, 373] on img at bounding box center [18, 372] width 21 height 21
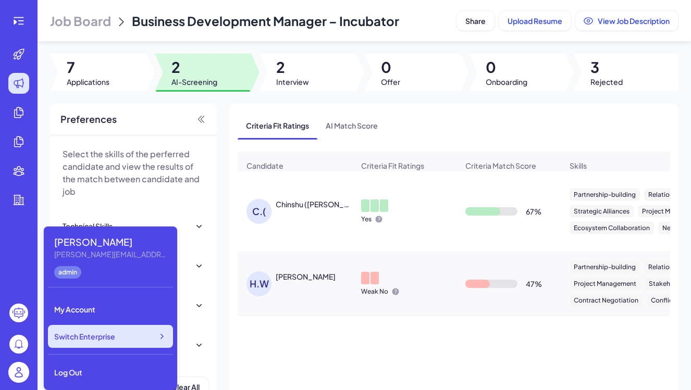
click at [106, 338] on span "Switch Enterprise" at bounding box center [84, 337] width 61 height 10
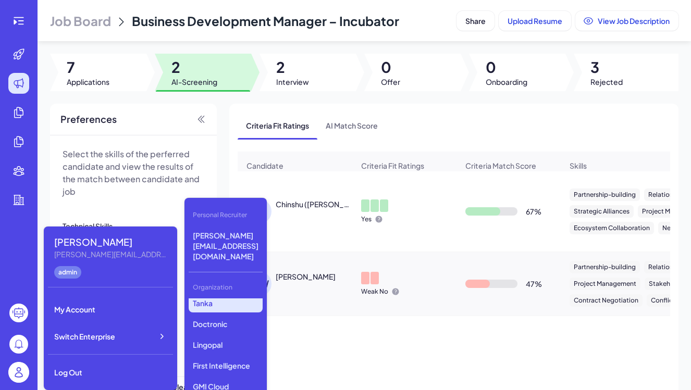
scroll to position [278, 0]
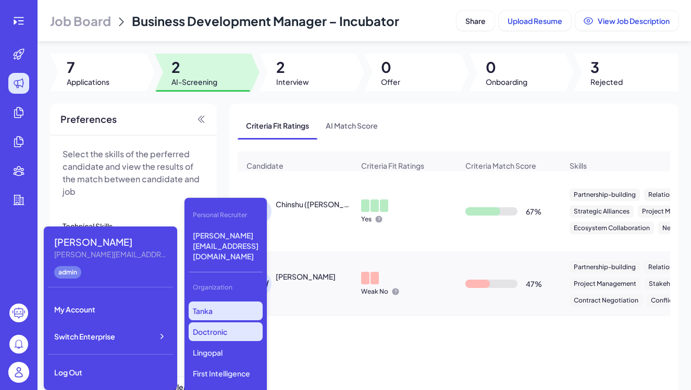
click at [216, 323] on p "Doctronic" at bounding box center [226, 332] width 74 height 19
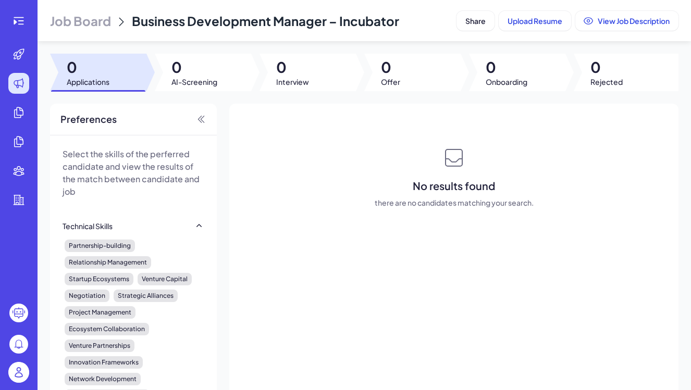
click at [20, 89] on icon at bounding box center [19, 83] width 13 height 13
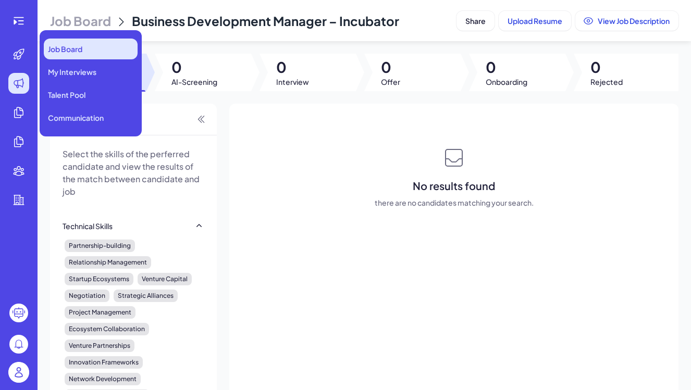
click at [95, 46] on div "Job Board" at bounding box center [91, 49] width 94 height 21
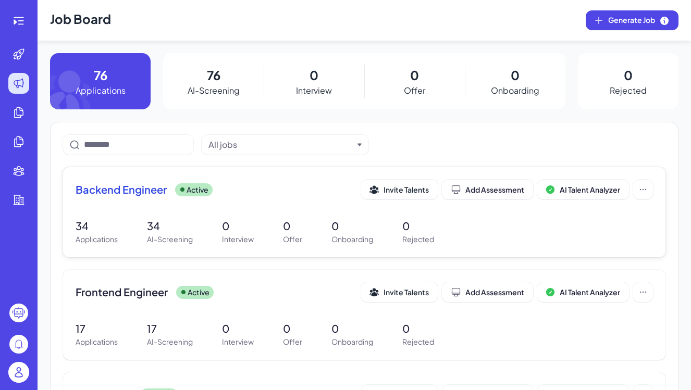
click at [161, 241] on p "AI-Screening" at bounding box center [170, 239] width 46 height 11
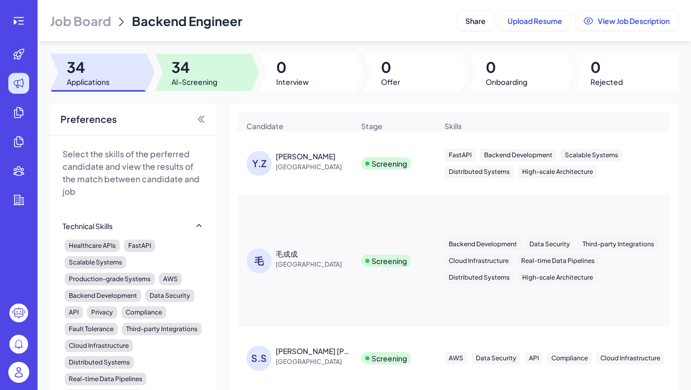
click at [177, 66] on span "34" at bounding box center [195, 67] width 46 height 19
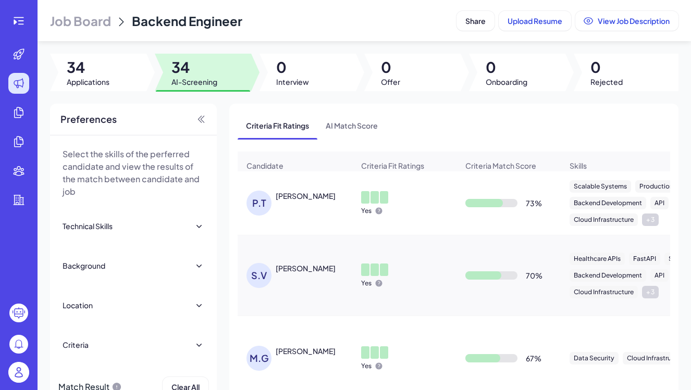
click at [304, 194] on div "[PERSON_NAME]" at bounding box center [306, 196] width 60 height 10
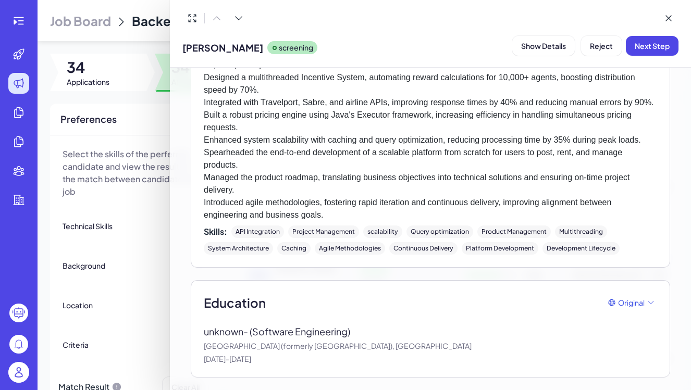
scroll to position [2011, 0]
click at [162, 287] on div at bounding box center [345, 195] width 691 height 390
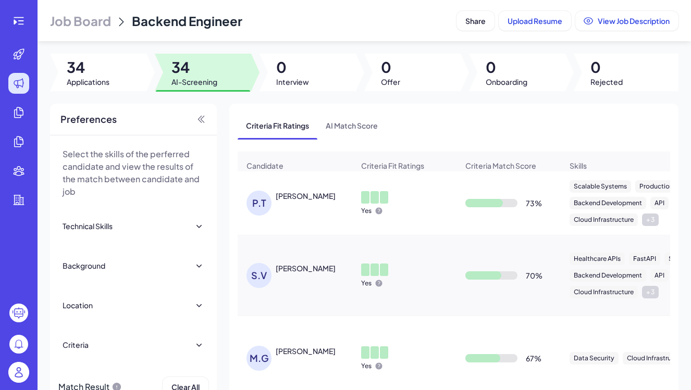
click at [305, 193] on div "[PERSON_NAME]" at bounding box center [306, 196] width 60 height 10
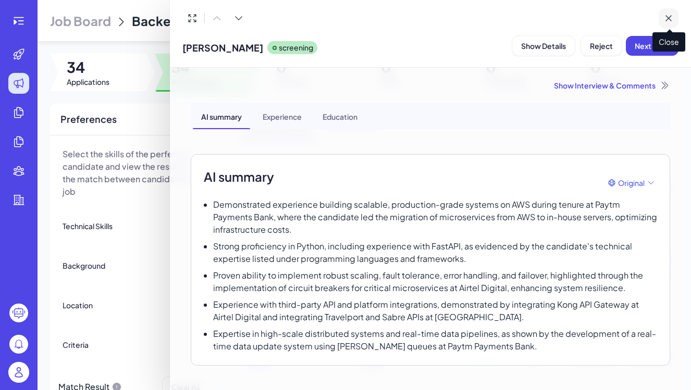
click at [674, 19] on icon at bounding box center [669, 18] width 10 height 10
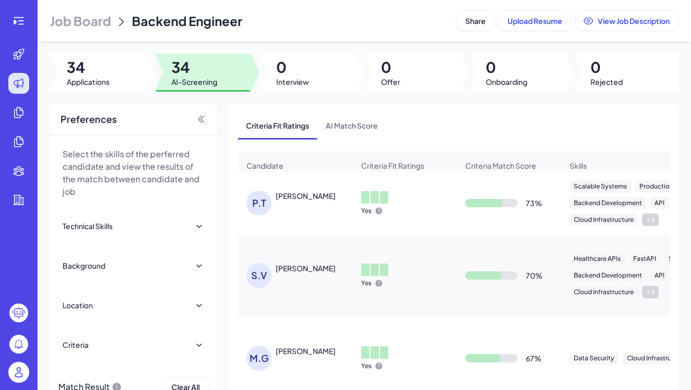
click at [13, 378] on img at bounding box center [18, 372] width 21 height 21
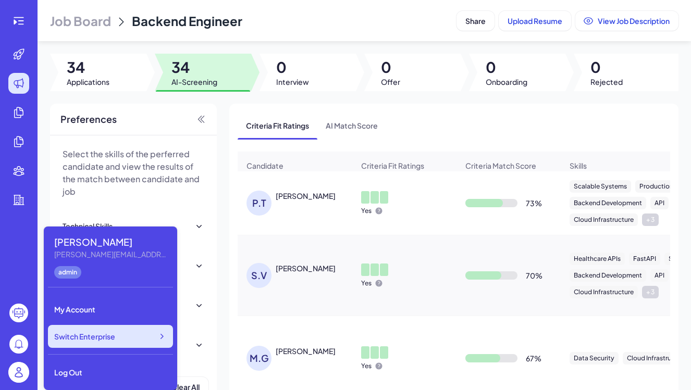
click at [114, 339] on span "Switch Enterprise" at bounding box center [84, 337] width 61 height 10
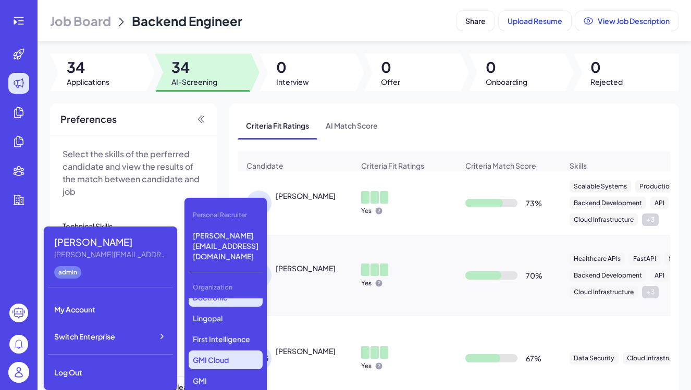
scroll to position [308, 0]
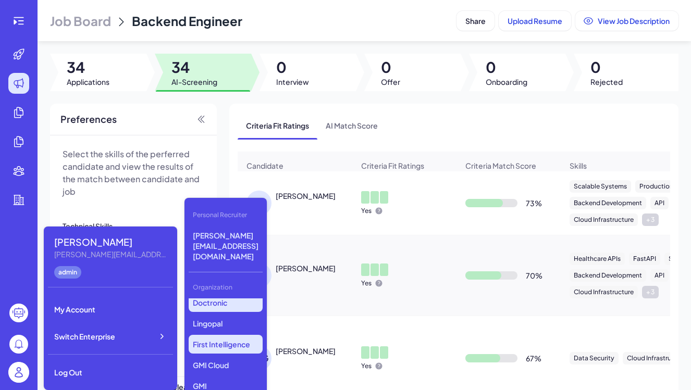
click at [211, 335] on p "First Intelligence" at bounding box center [226, 344] width 74 height 19
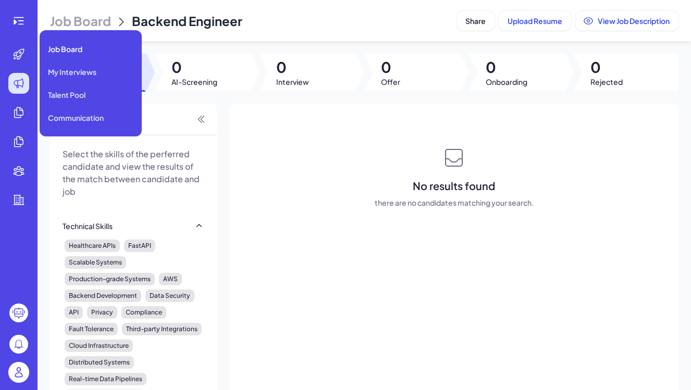
click at [10, 85] on div at bounding box center [18, 83] width 21 height 21
click at [100, 47] on div "Job Board" at bounding box center [91, 49] width 94 height 21
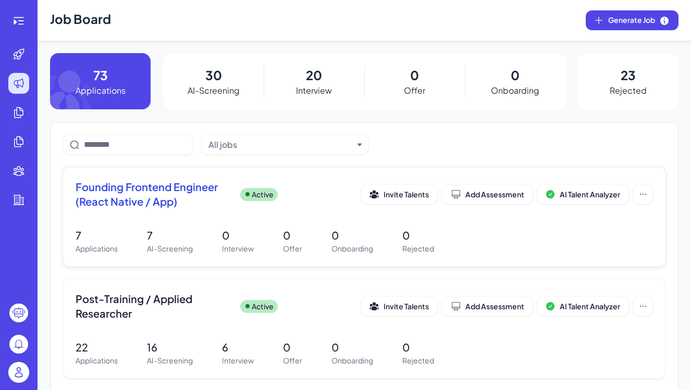
click at [169, 252] on p "AI-Screening" at bounding box center [170, 248] width 46 height 11
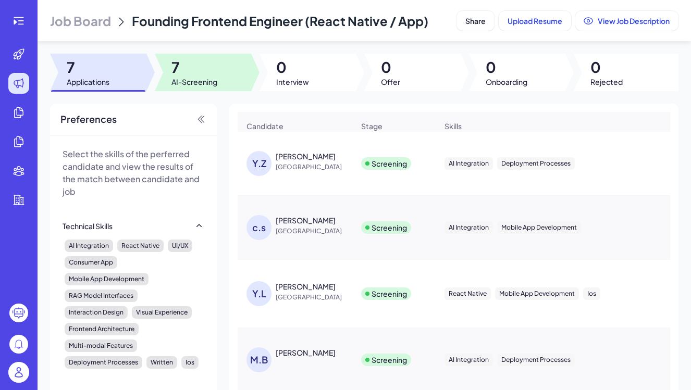
click at [185, 87] on span "AI-Screening" at bounding box center [195, 82] width 46 height 10
